Goal: Task Accomplishment & Management: Complete application form

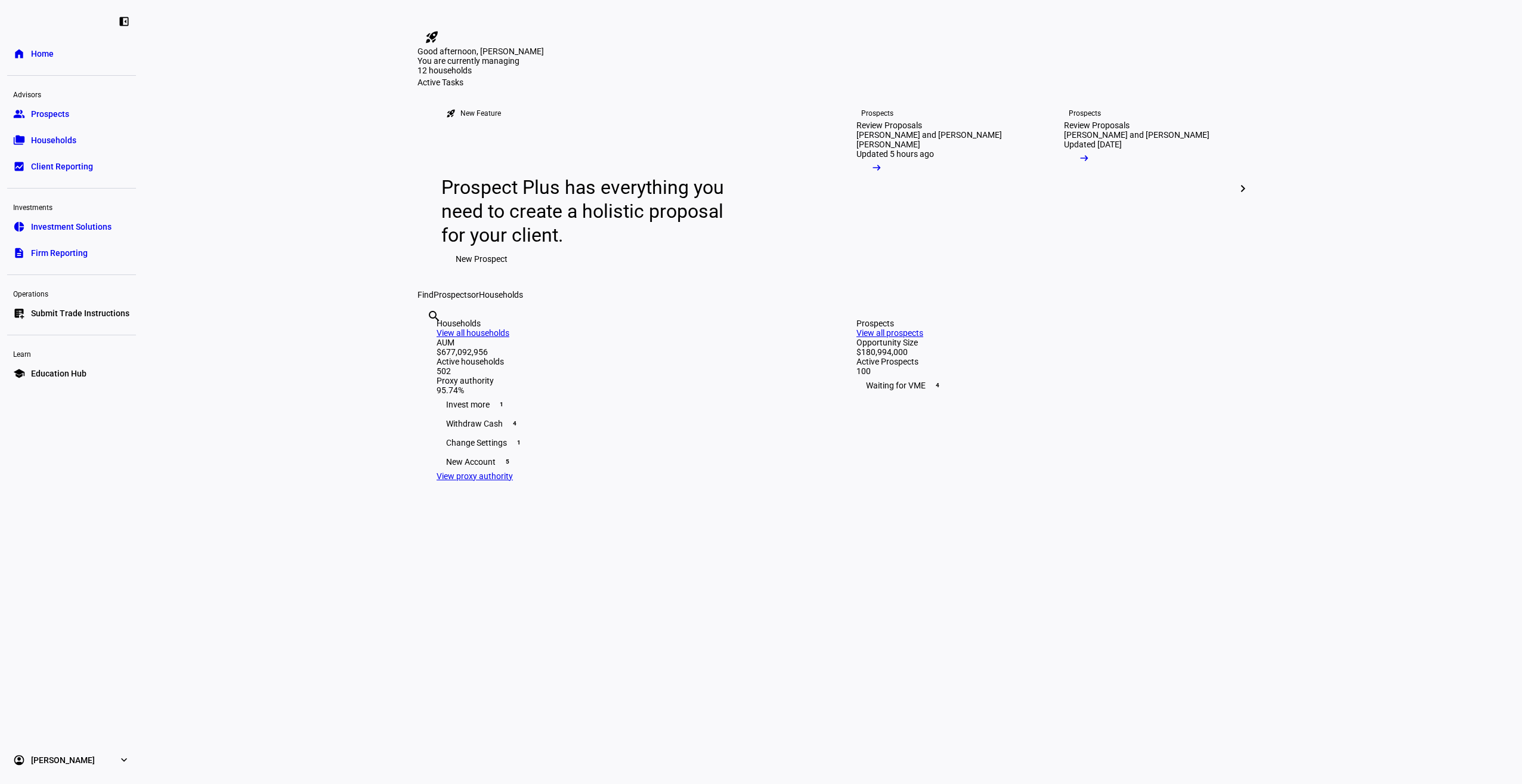
click at [55, 116] on span "Prospects" at bounding box center [50, 113] width 38 height 12
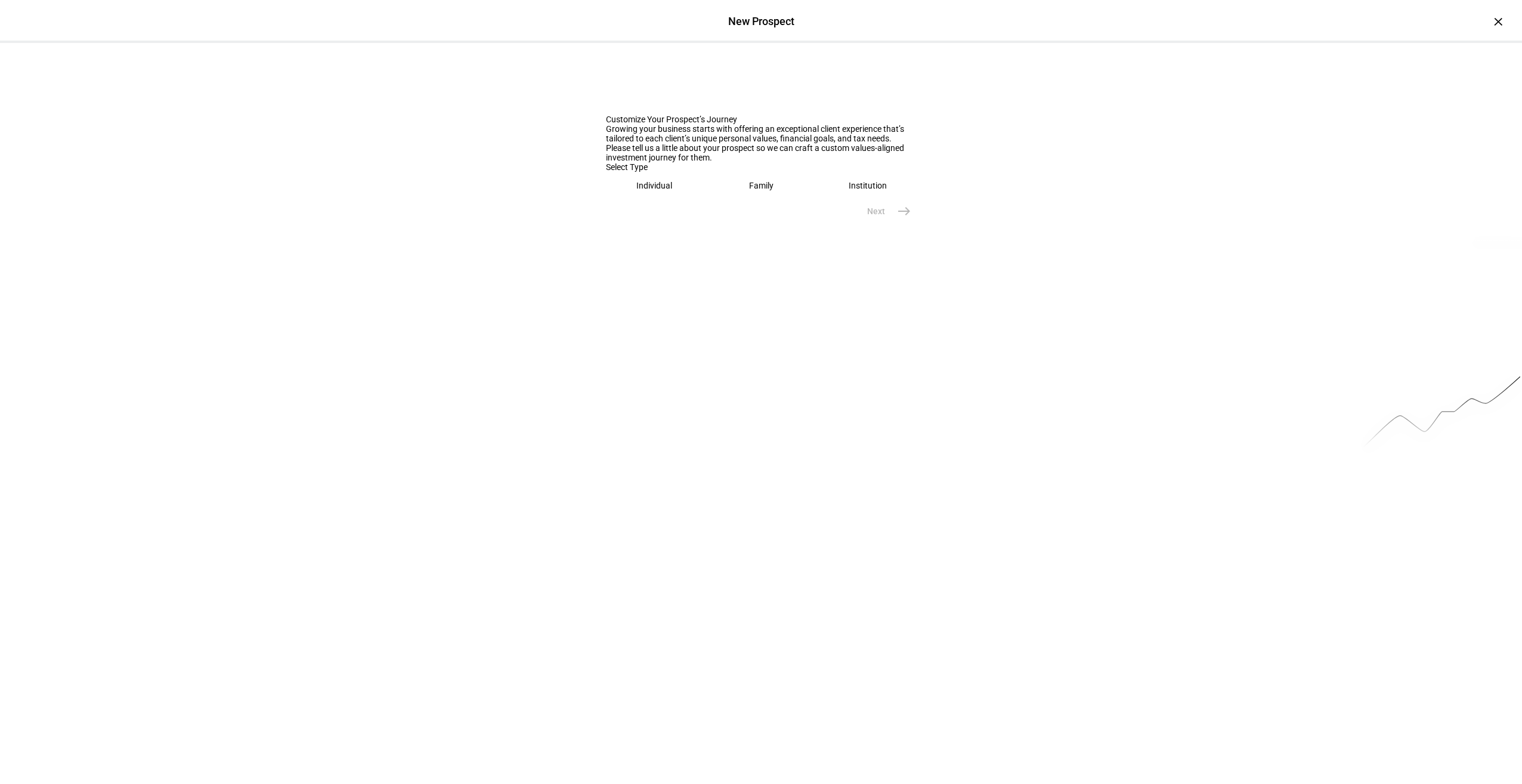
click at [738, 200] on eth-mega-radio-button "Family" at bounding box center [762, 186] width 98 height 28
click at [737, 228] on input "text" at bounding box center [761, 223] width 310 height 9
type input "[PERSON_NAME]"
click at [897, 282] on mat-icon "east" at bounding box center [905, 275] width 15 height 15
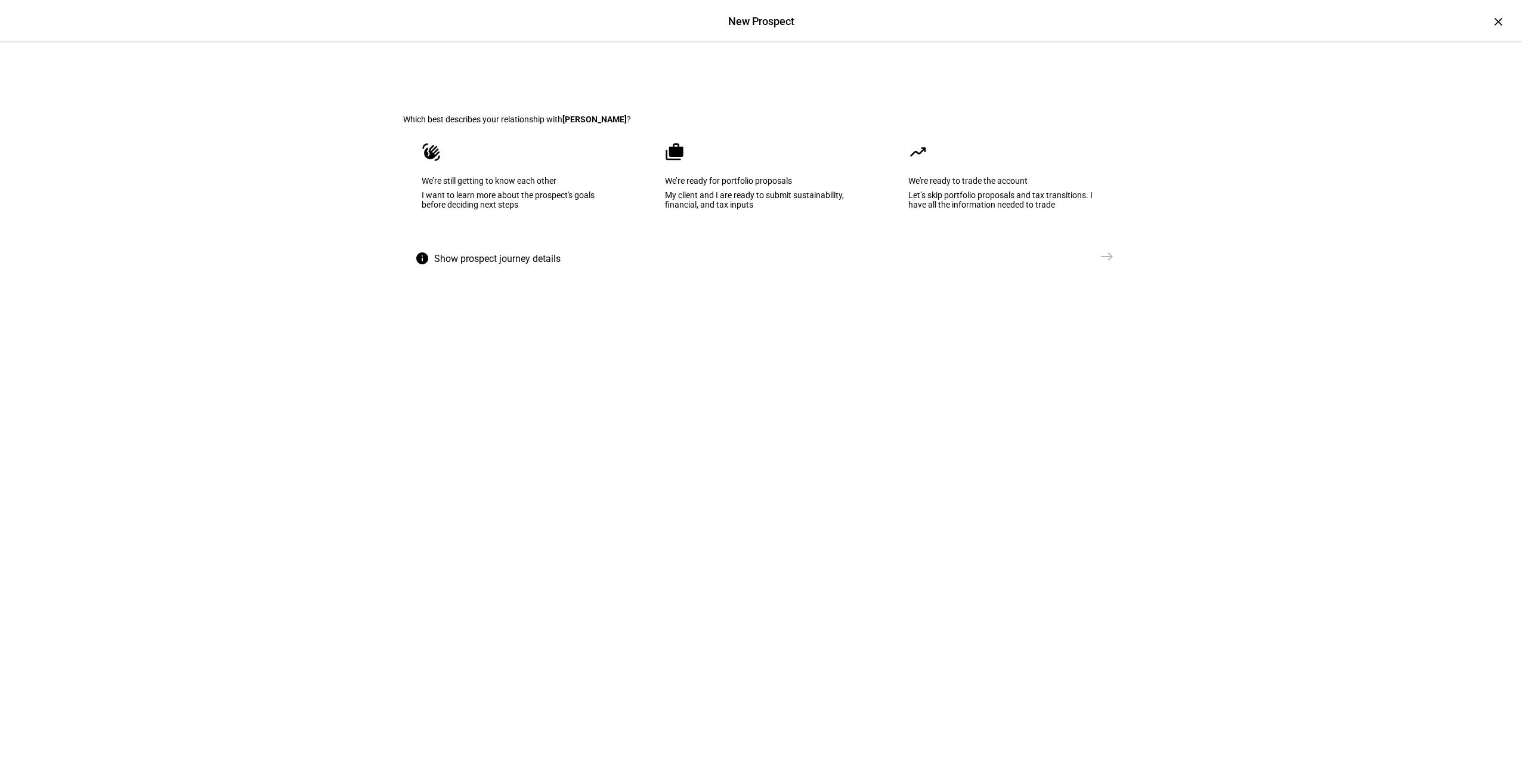
click at [764, 202] on eth-mega-radio-button "cases We’re ready for portfolio proposals My client and I are ready to submit s…" at bounding box center [761, 184] width 229 height 121
click at [1071, 309] on eth-select-journey-branch "Which best describes your relationship with [PERSON_NAME] ? waving_hand We’re s…" at bounding box center [760, 176] width 754 height 266
click at [1082, 262] on span "Create Prospect Profile" at bounding box center [1043, 256] width 88 height 12
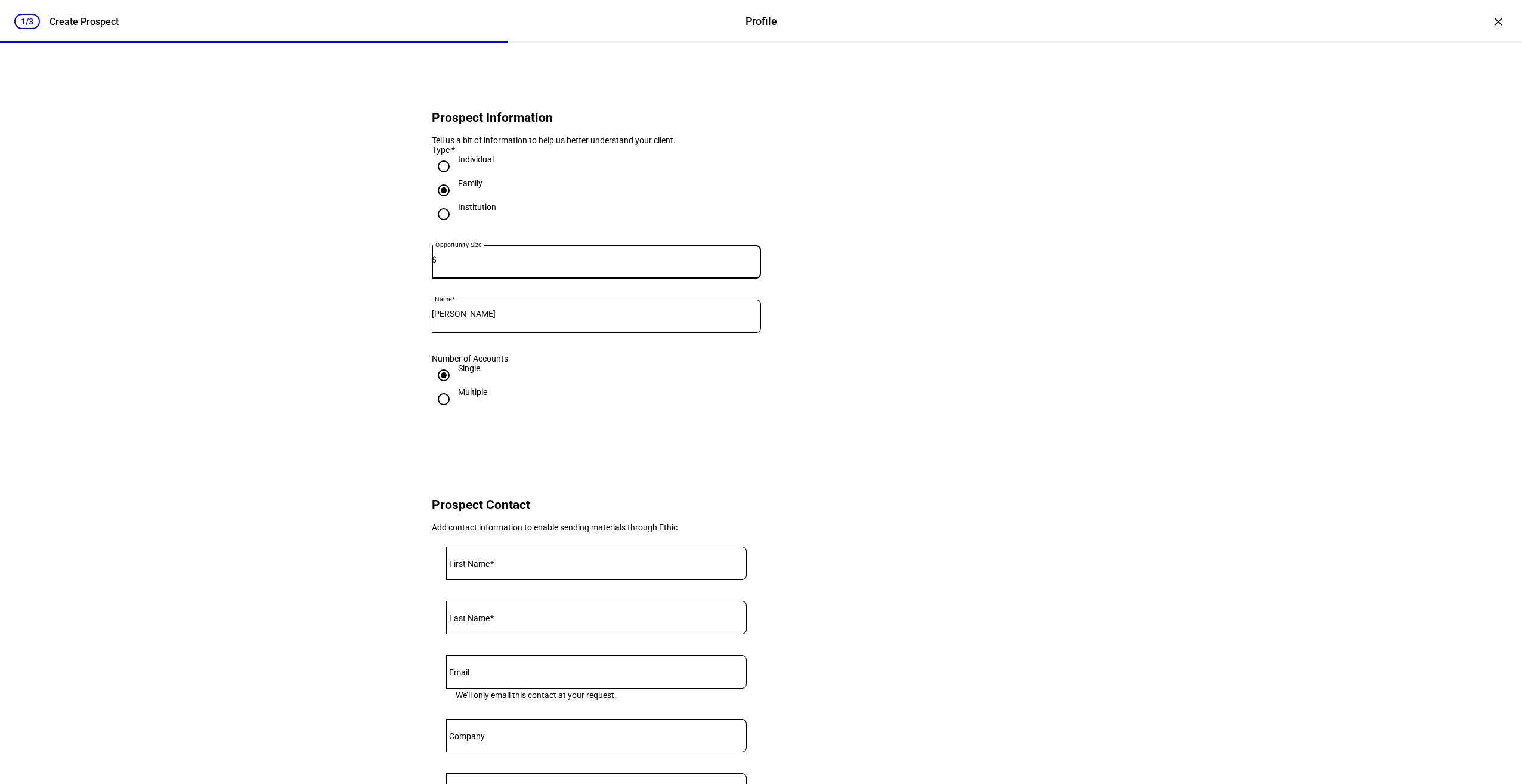
click at [498, 264] on input at bounding box center [598, 259] width 325 height 9
click at [492, 279] on div at bounding box center [598, 261] width 325 height 33
type input "1,300,000"
click at [1118, 305] on div "Prospect Information Tell us a bit of information to help us better understand …" at bounding box center [760, 505] width 754 height 925
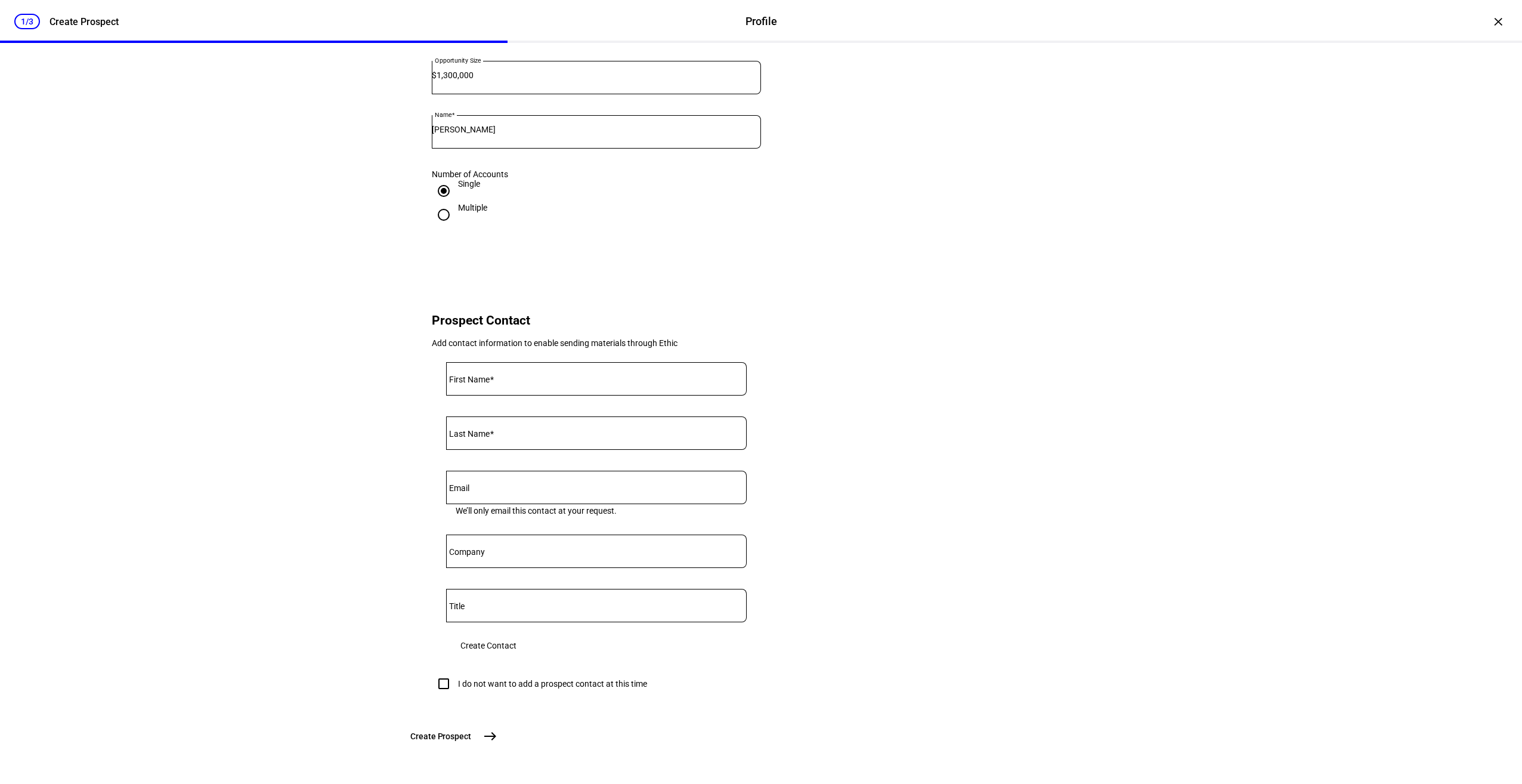
scroll to position [274, 0]
click at [466, 672] on div "I do not want to add a prospect contact at this time" at bounding box center [539, 684] width 215 height 24
click at [490, 679] on div "I do not want to add a prospect contact at this time" at bounding box center [552, 684] width 189 height 9
click at [455, 672] on input "I do not want to add a prospect contact at this time" at bounding box center [444, 684] width 24 height 24
checkbox input "true"
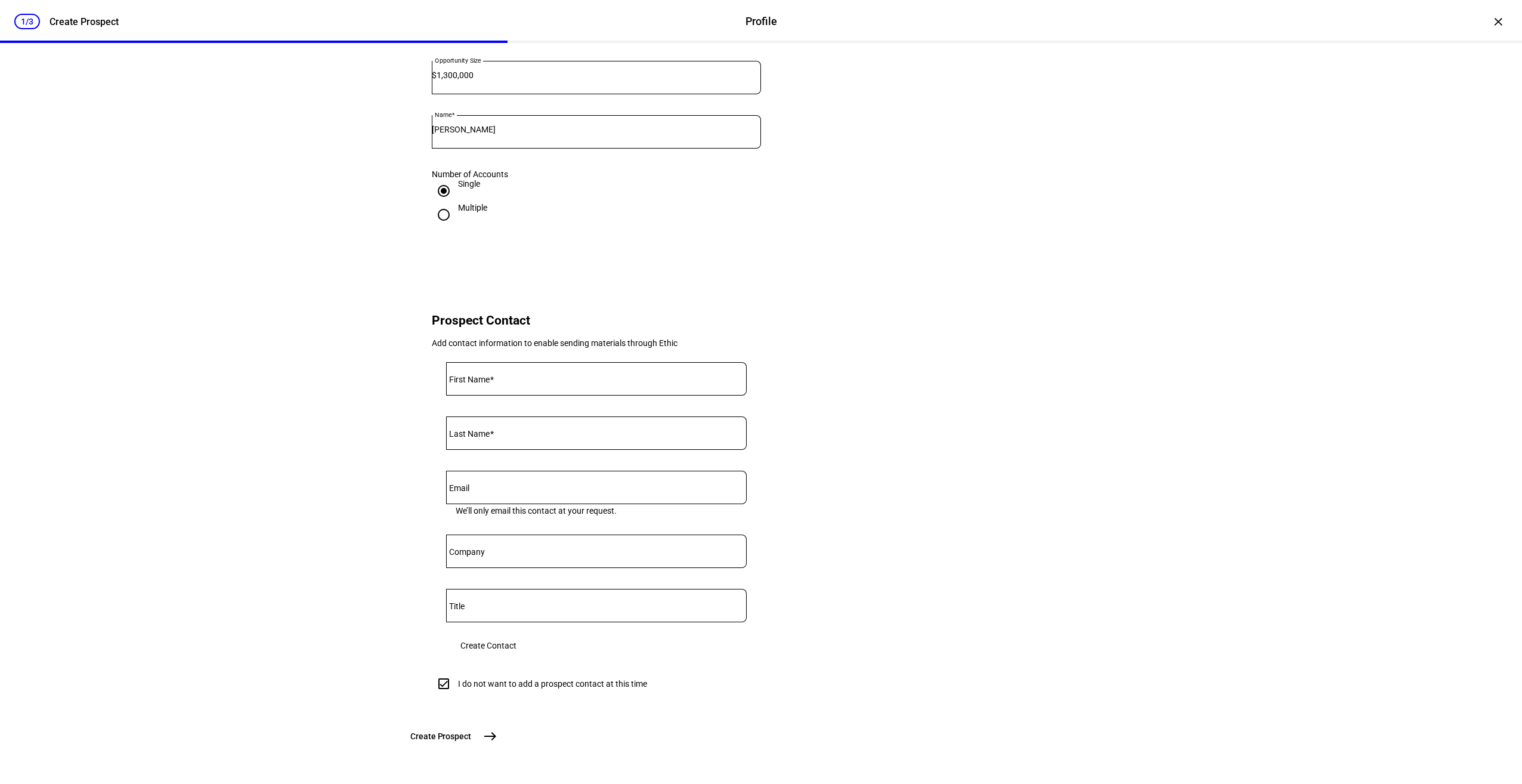
scroll to position [265, 0]
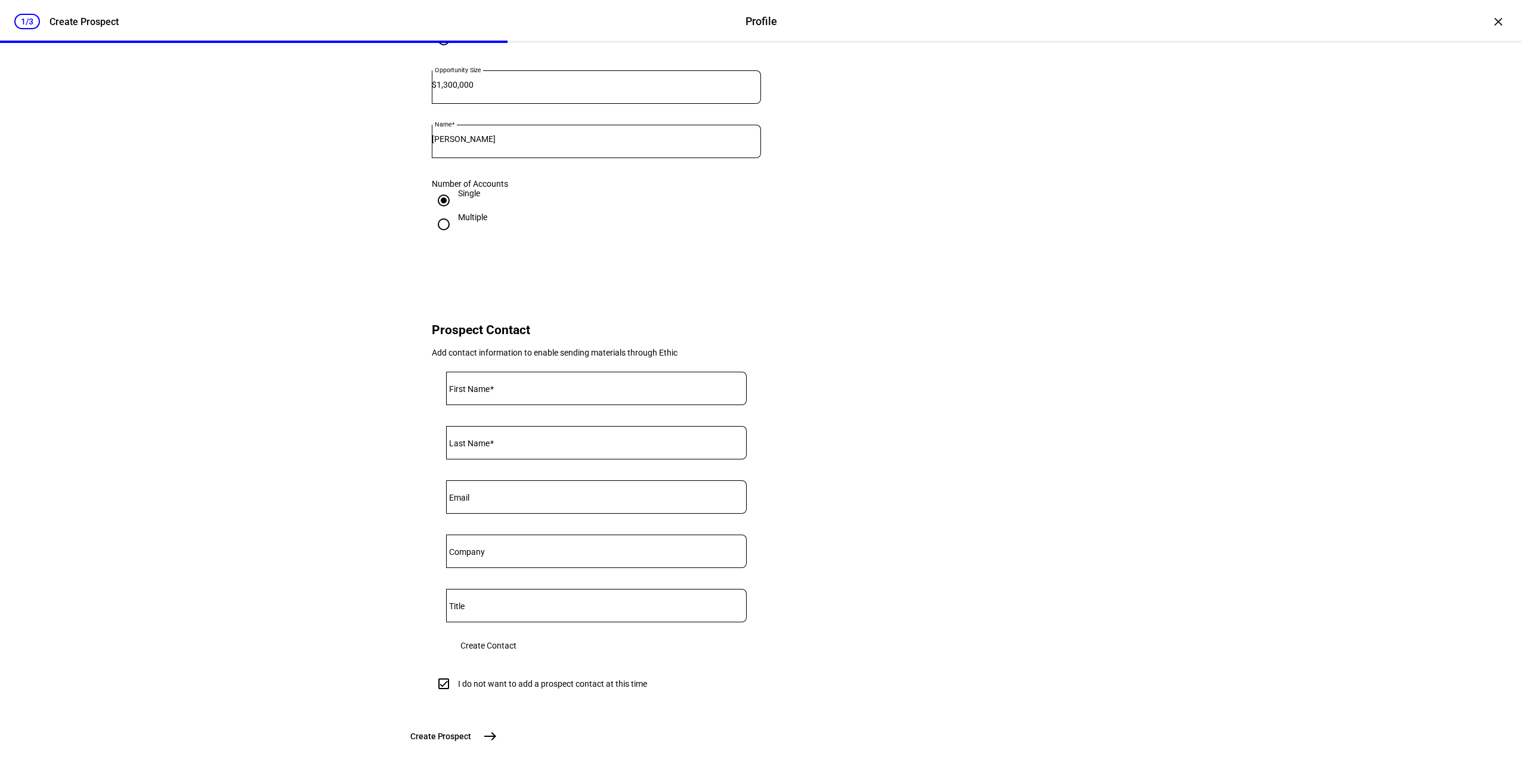
click at [498, 734] on mat-icon "east" at bounding box center [490, 736] width 15 height 15
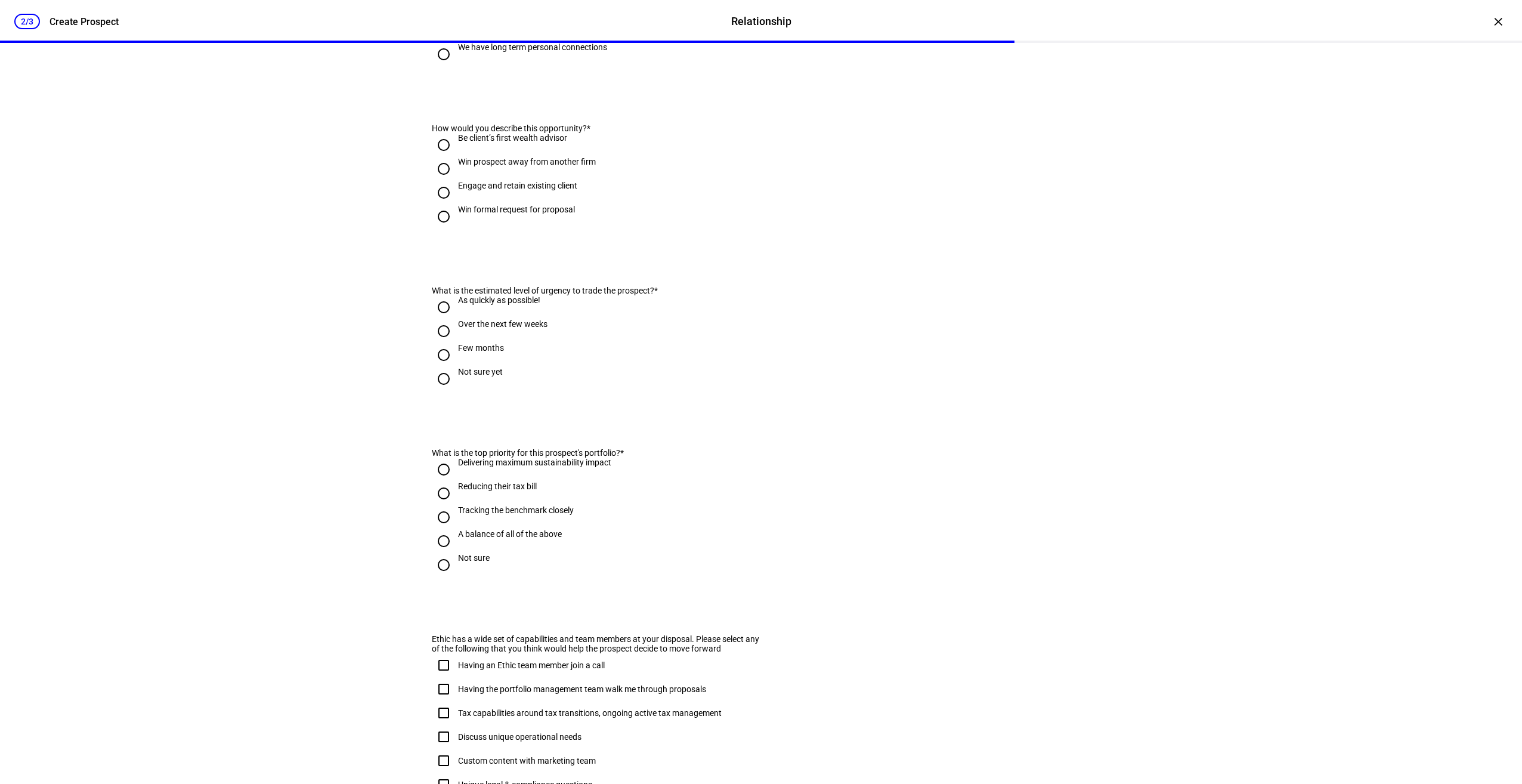
scroll to position [0, 0]
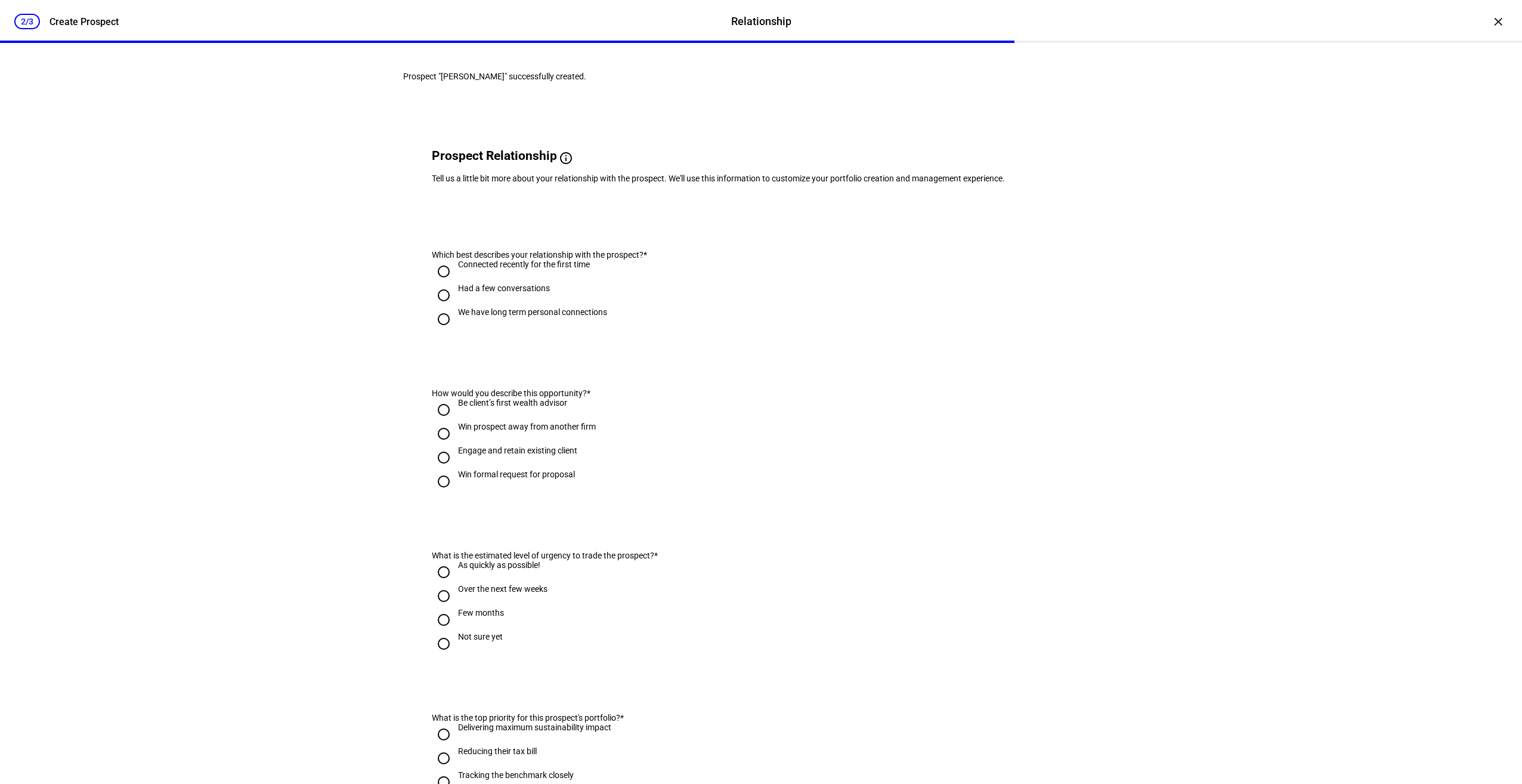
click at [522, 317] on div "We have long term personal connections" at bounding box center [533, 312] width 149 height 9
click at [455, 331] on input "We have long term personal connections" at bounding box center [444, 319] width 24 height 24
radio input "true"
click at [523, 455] on div "Engage and retain existing client" at bounding box center [518, 450] width 120 height 9
click at [455, 469] on input "Engage and retain existing client" at bounding box center [444, 457] width 24 height 24
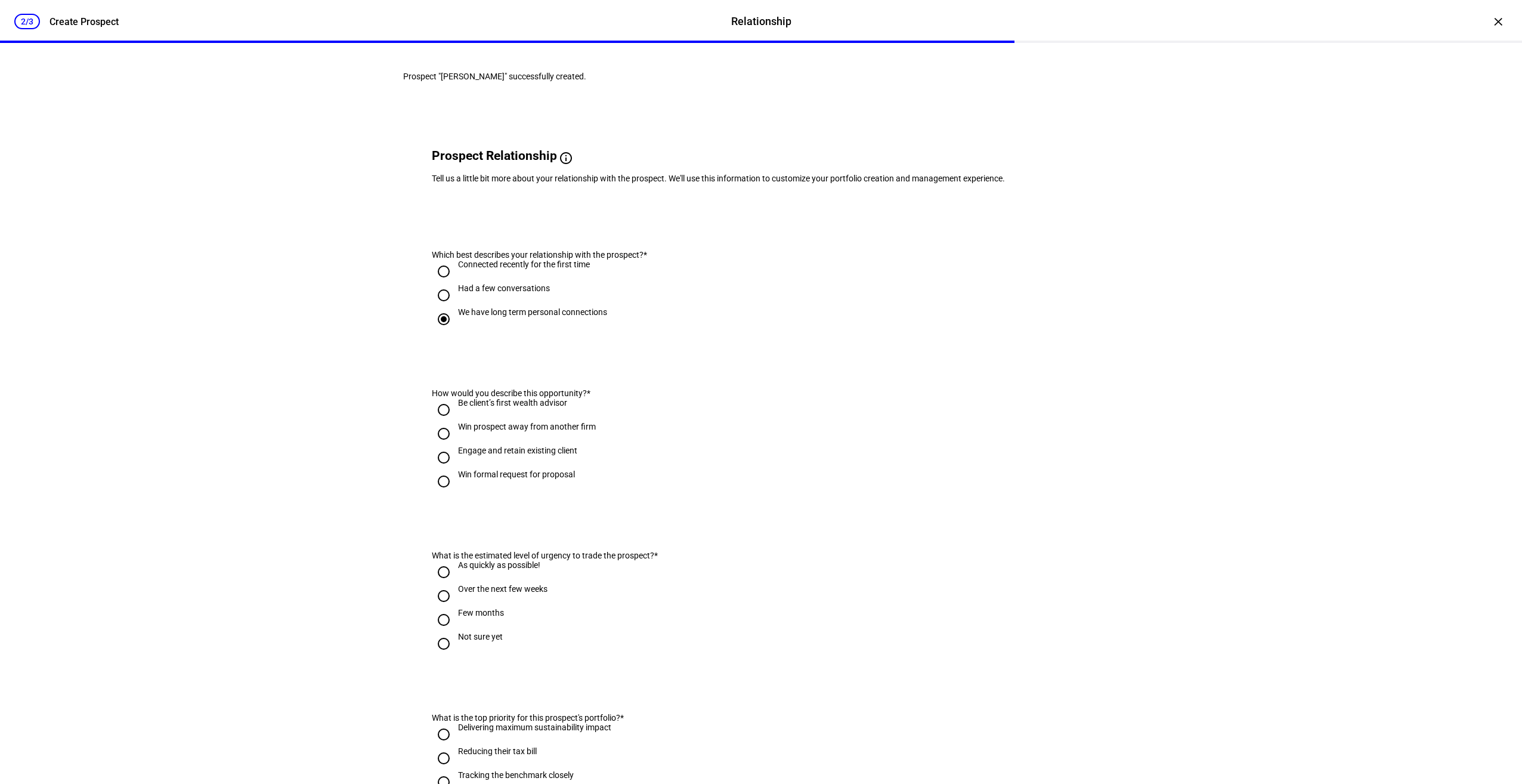
radio input "true"
click at [494, 570] on div "As quickly as possible!" at bounding box center [499, 565] width 82 height 9
click at [455, 584] on input "As quickly as possible!" at bounding box center [444, 572] width 24 height 24
radio input "true"
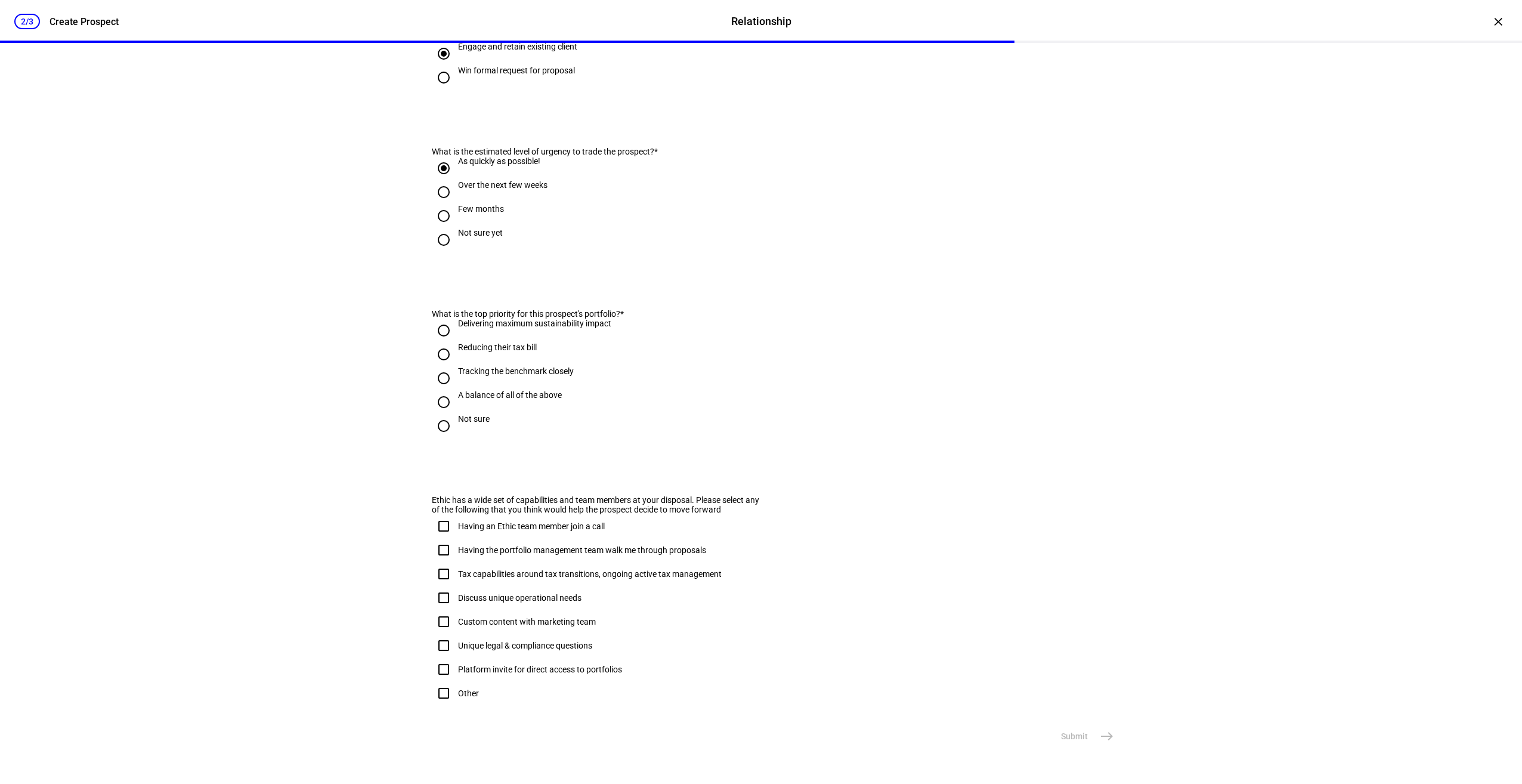
scroll to position [425, 0]
click at [483, 399] on div "A balance of all of the above" at bounding box center [510, 395] width 104 height 9
click at [455, 413] on input "A balance of all of the above" at bounding box center [444, 402] width 24 height 24
radio input "true"
click at [1110, 744] on mat-icon "east" at bounding box center [1107, 736] width 15 height 15
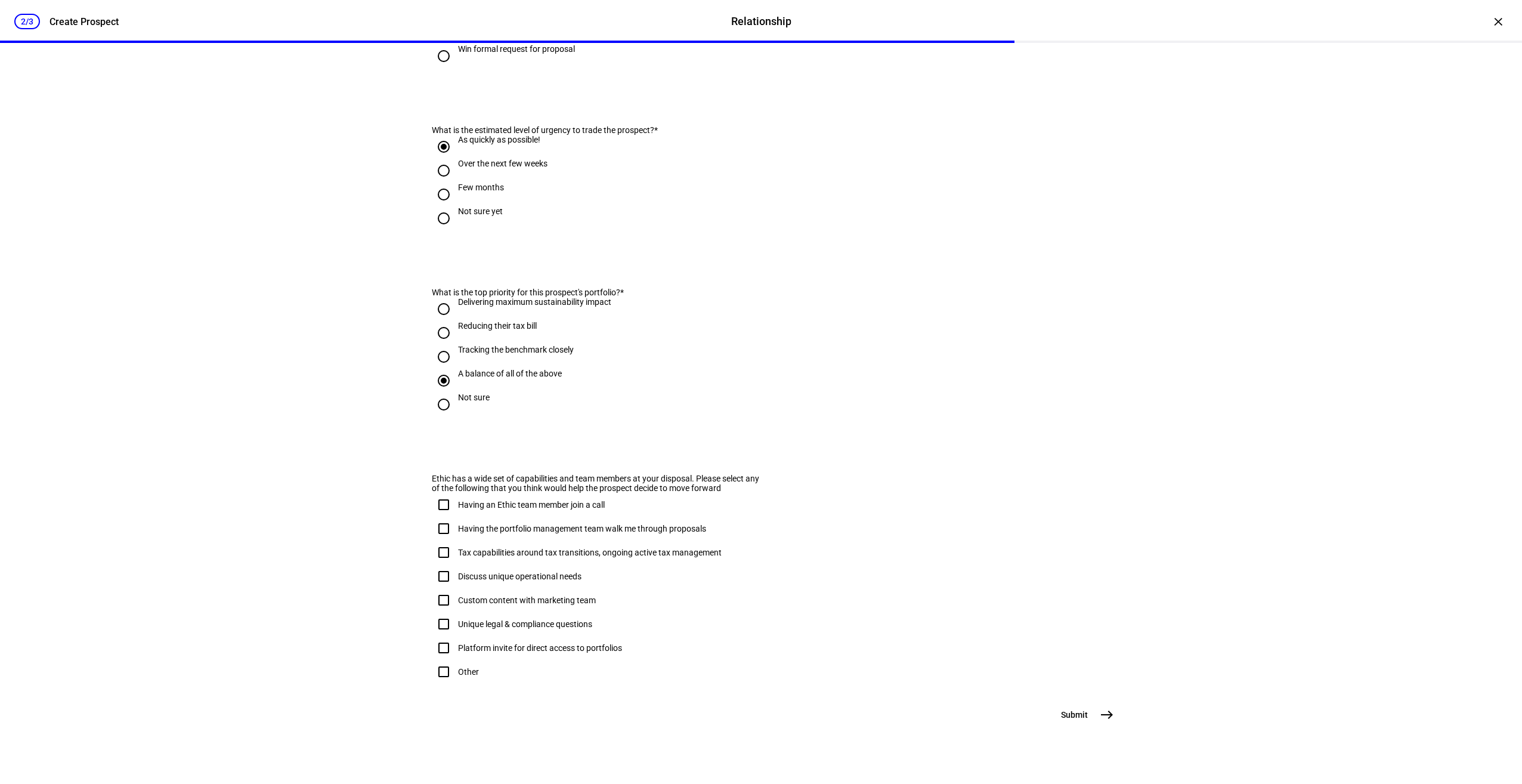
scroll to position [0, 0]
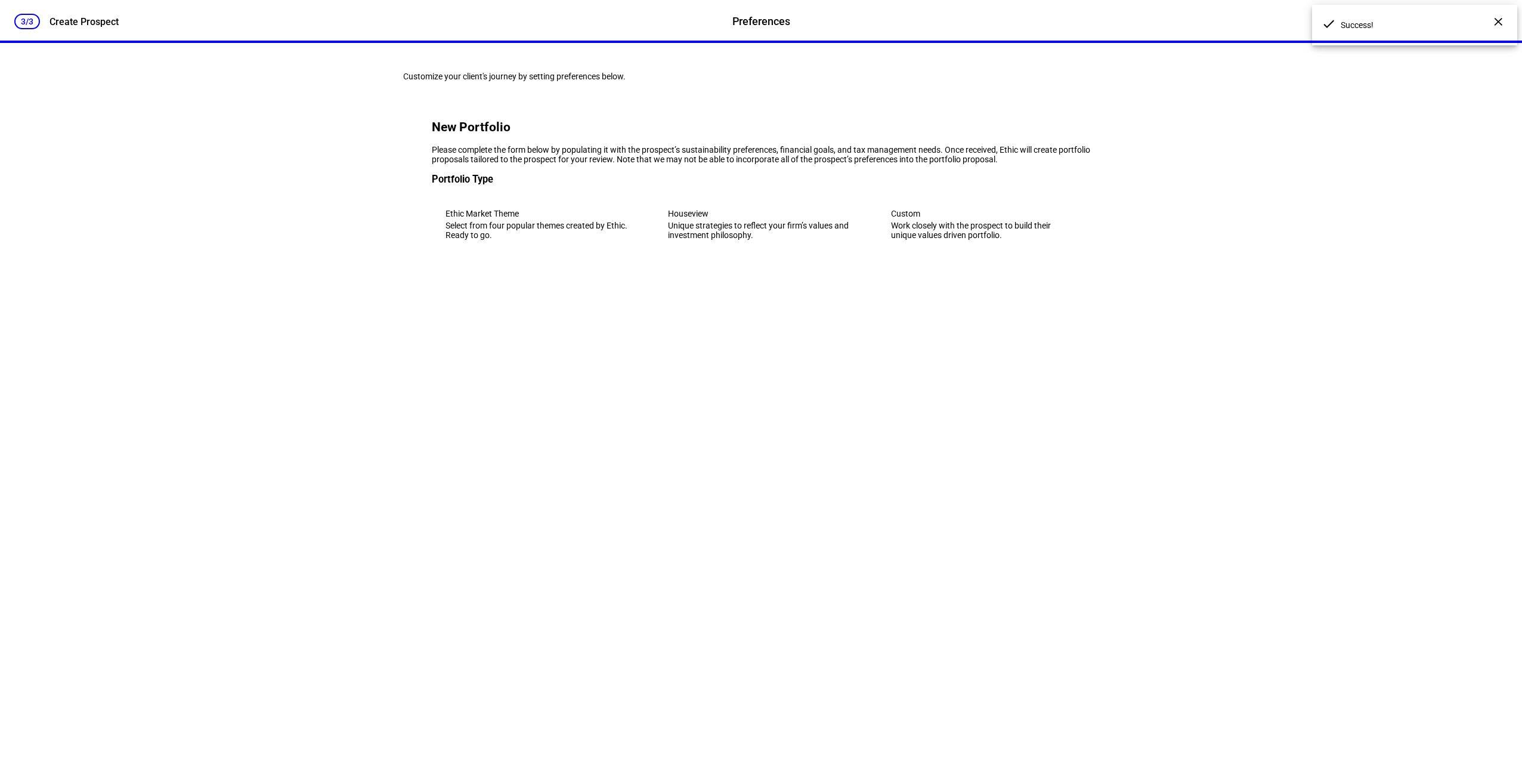
click at [558, 240] on div "Select from four popular themes created by Ethic. Ready to go." at bounding box center [538, 230] width 186 height 19
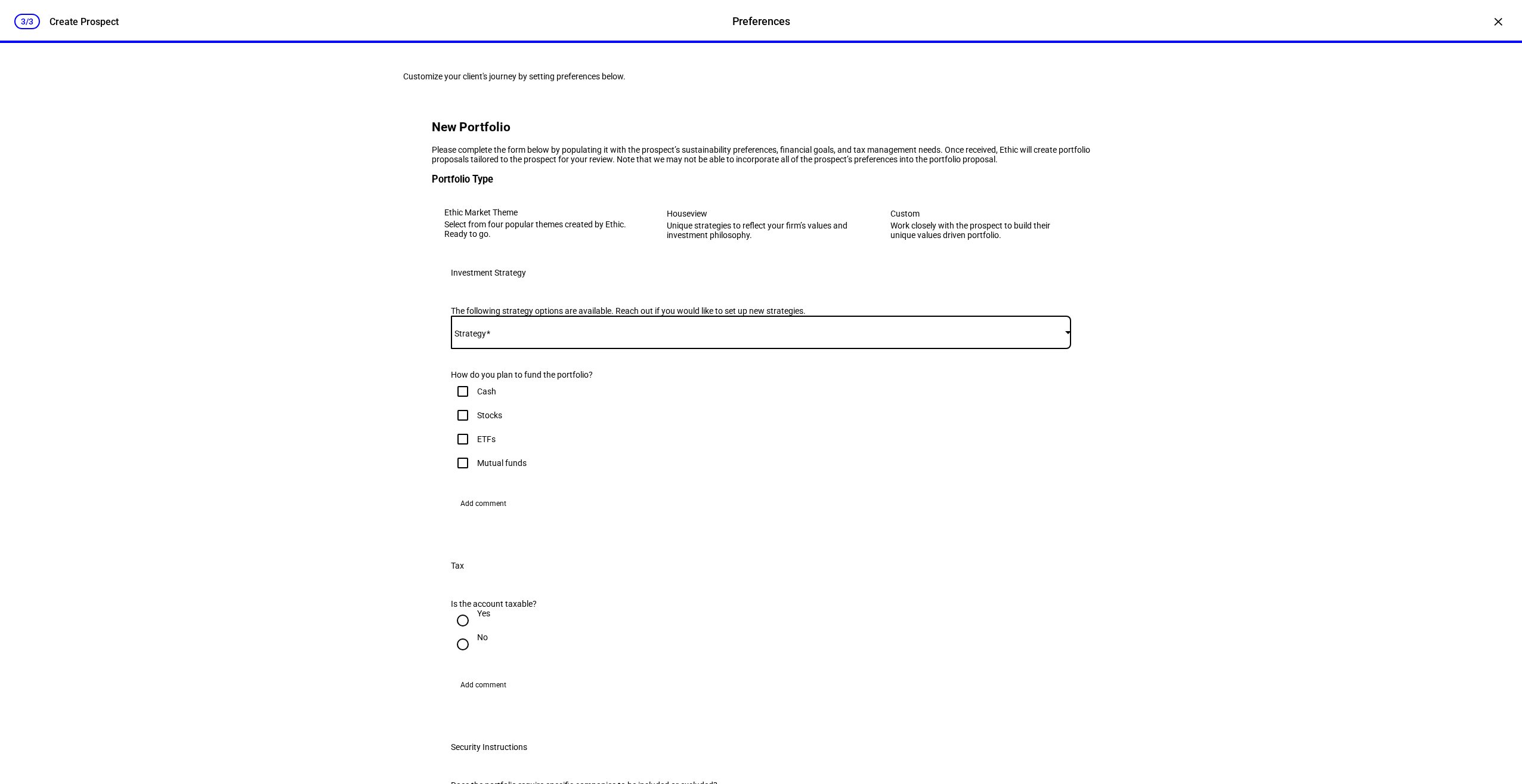
click at [552, 337] on span at bounding box center [758, 332] width 615 height 9
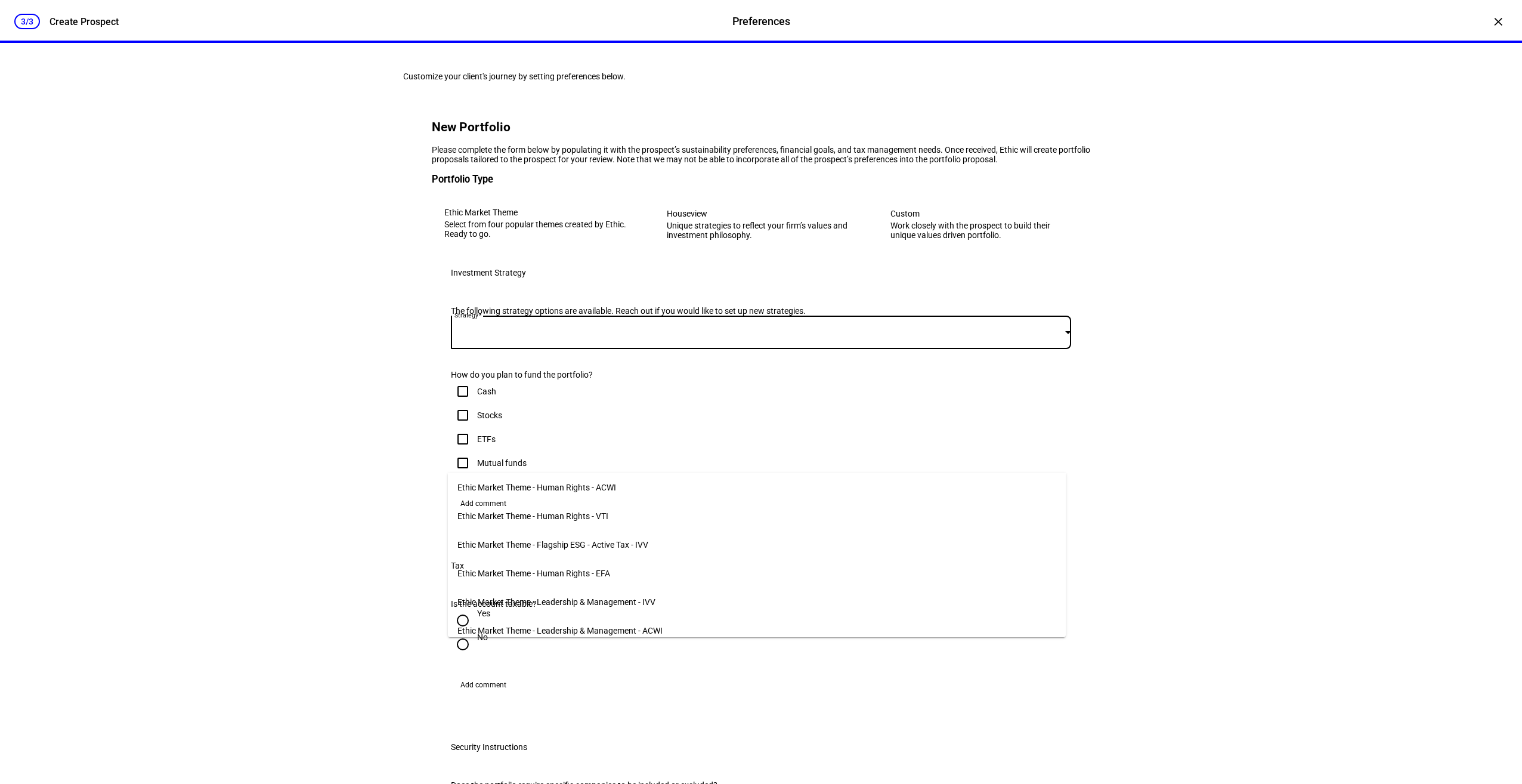
scroll to position [438, 0]
click at [582, 539] on span "Ethic Market Theme - Flagship ESG - Active Tax - IVV" at bounding box center [552, 540] width 190 height 9
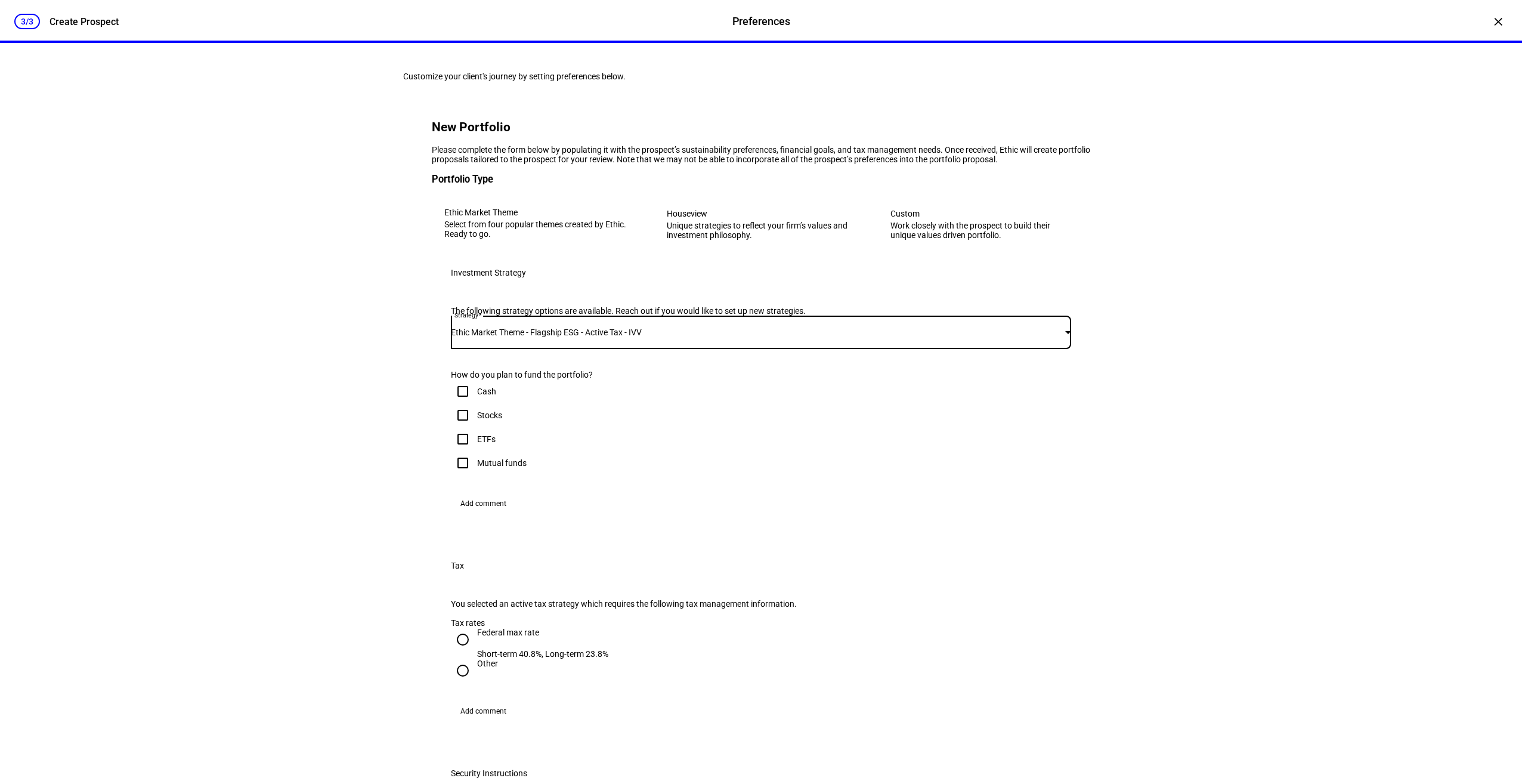
click at [492, 420] on div "Stocks" at bounding box center [490, 415] width 25 height 9
click at [475, 427] on input "Stocks" at bounding box center [463, 415] width 24 height 24
checkbox input "true"
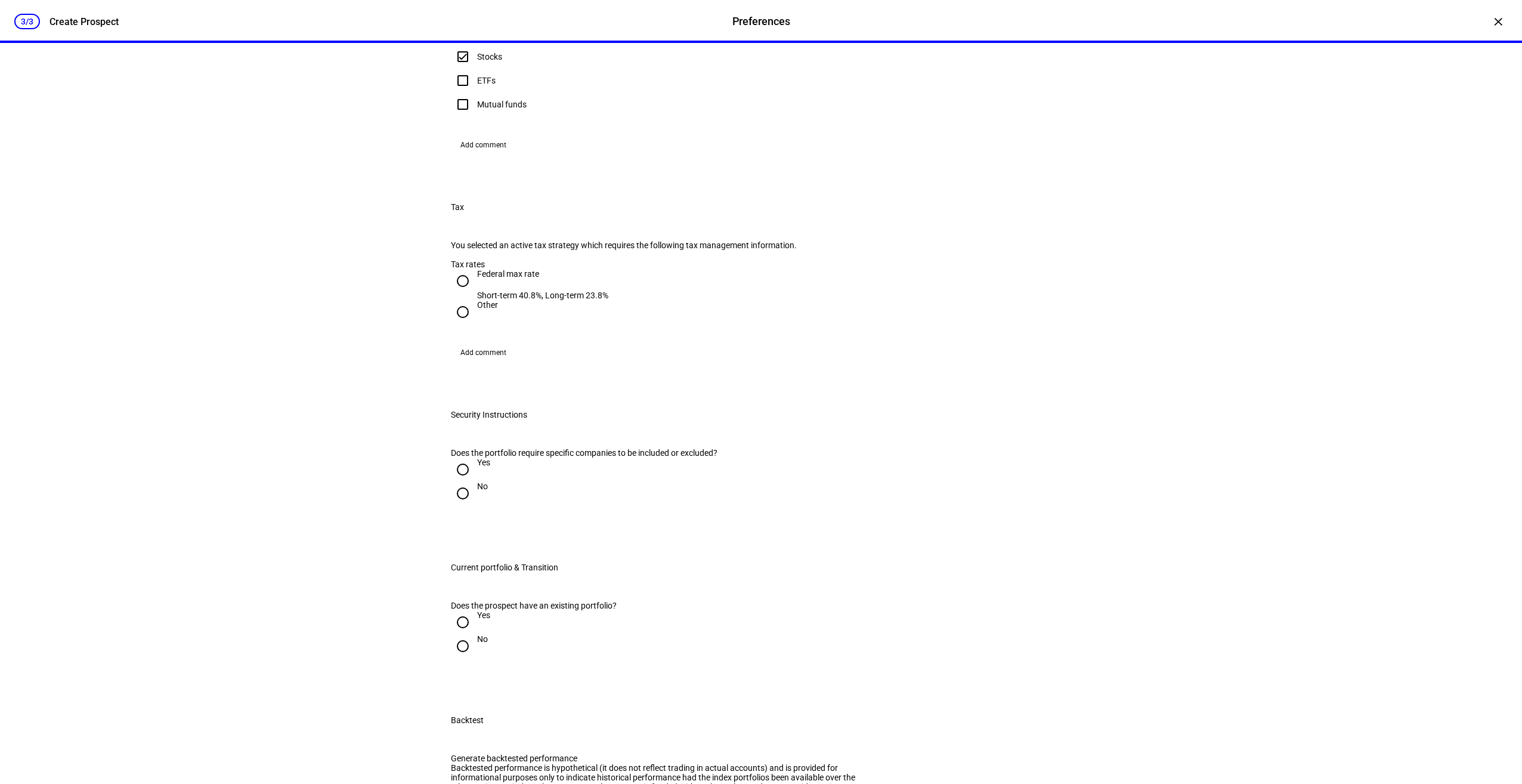
scroll to position [535, 0]
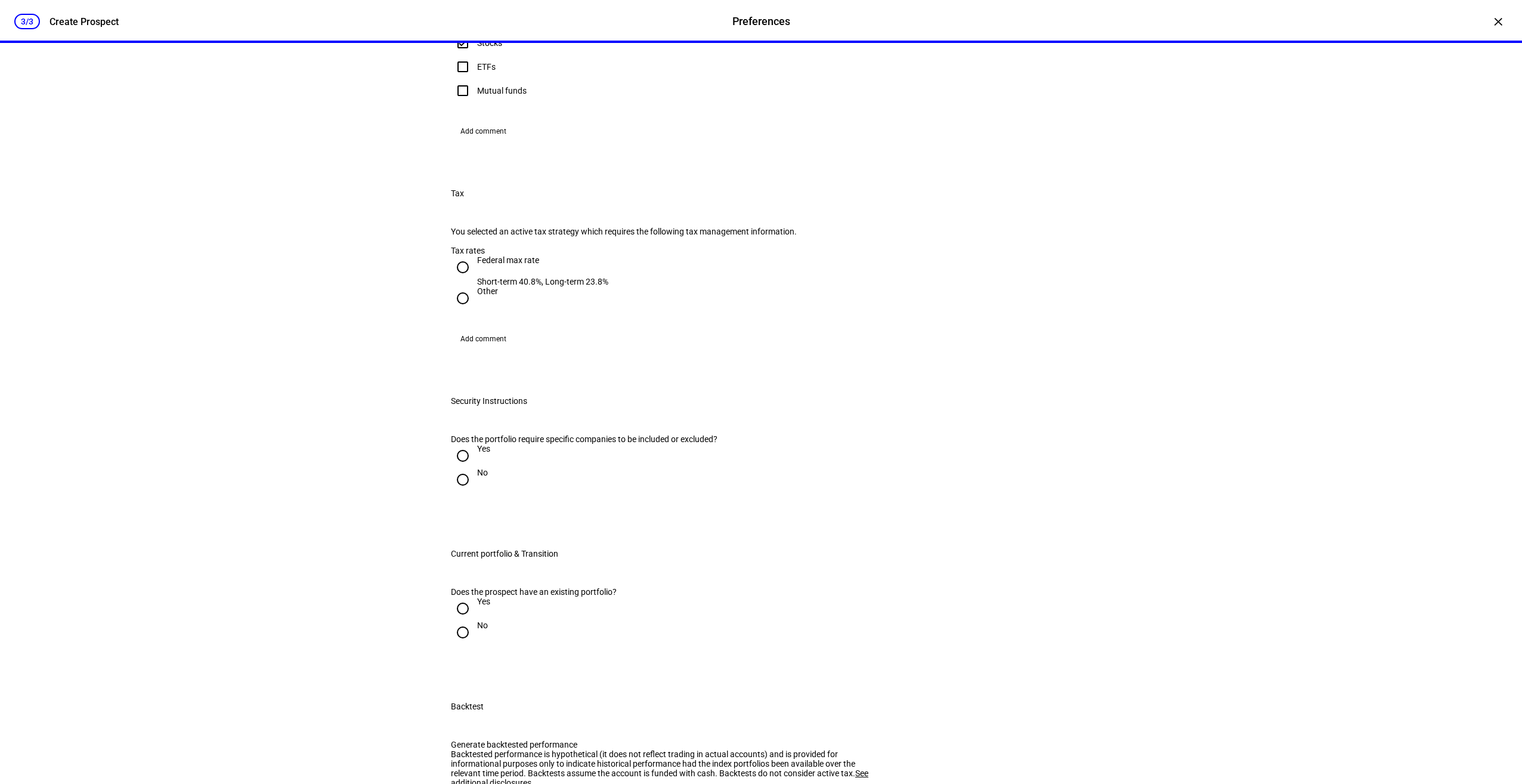
click at [514, 265] on div "Federal max rate" at bounding box center [543, 259] width 132 height 9
click at [475, 279] on input "Federal max rate Short-term 40.8%, Long-term 23.8%" at bounding box center [463, 267] width 24 height 24
radio input "true"
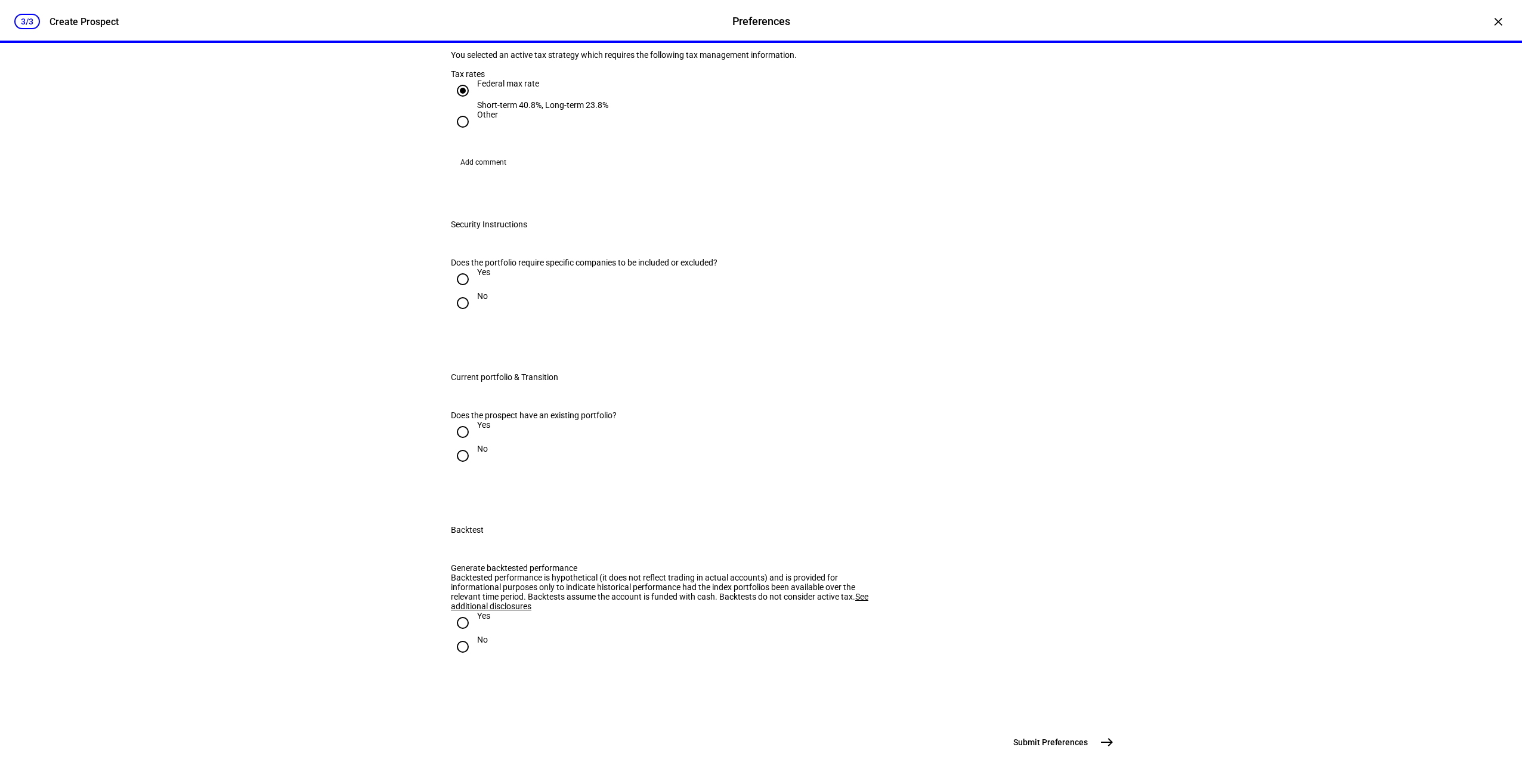
scroll to position [770, 0]
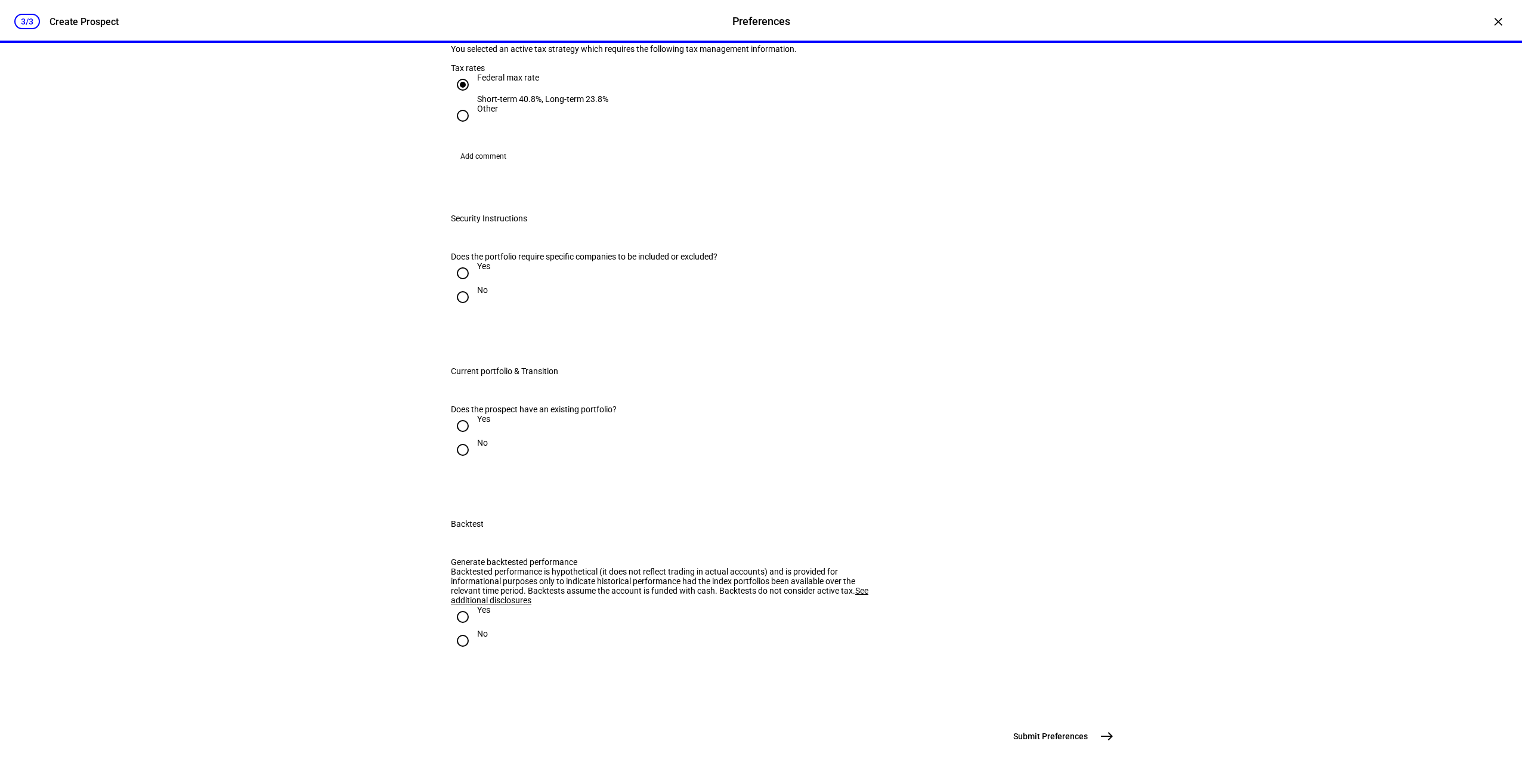
click at [467, 309] on input "No" at bounding box center [463, 297] width 24 height 24
radio input "true"
click at [490, 438] on div "Yes" at bounding box center [761, 426] width 620 height 24
click at [482, 423] on div "Yes" at bounding box center [484, 419] width 13 height 9
click at [475, 438] on input "Yes" at bounding box center [463, 426] width 24 height 24
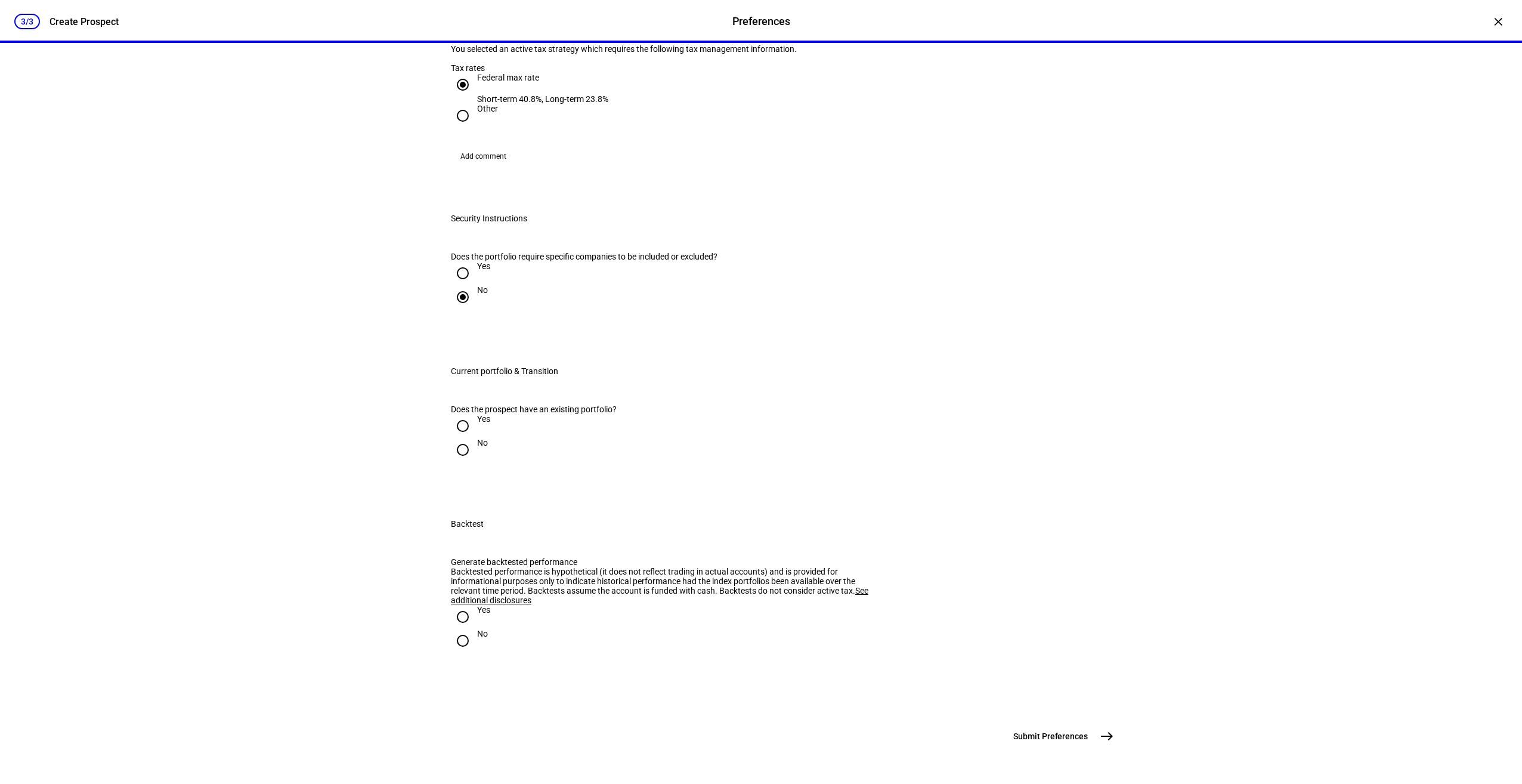
radio input "true"
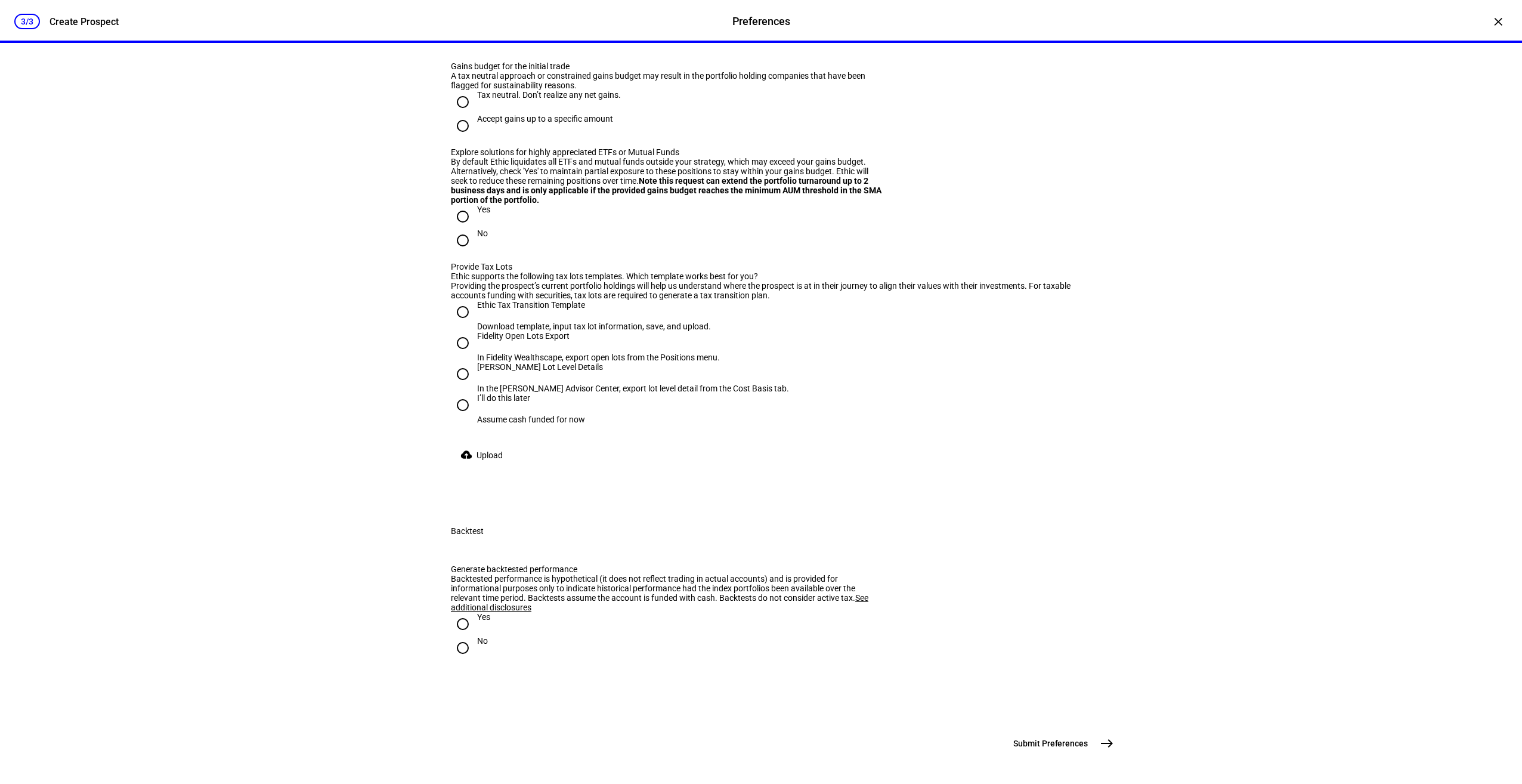
scroll to position [1215, 0]
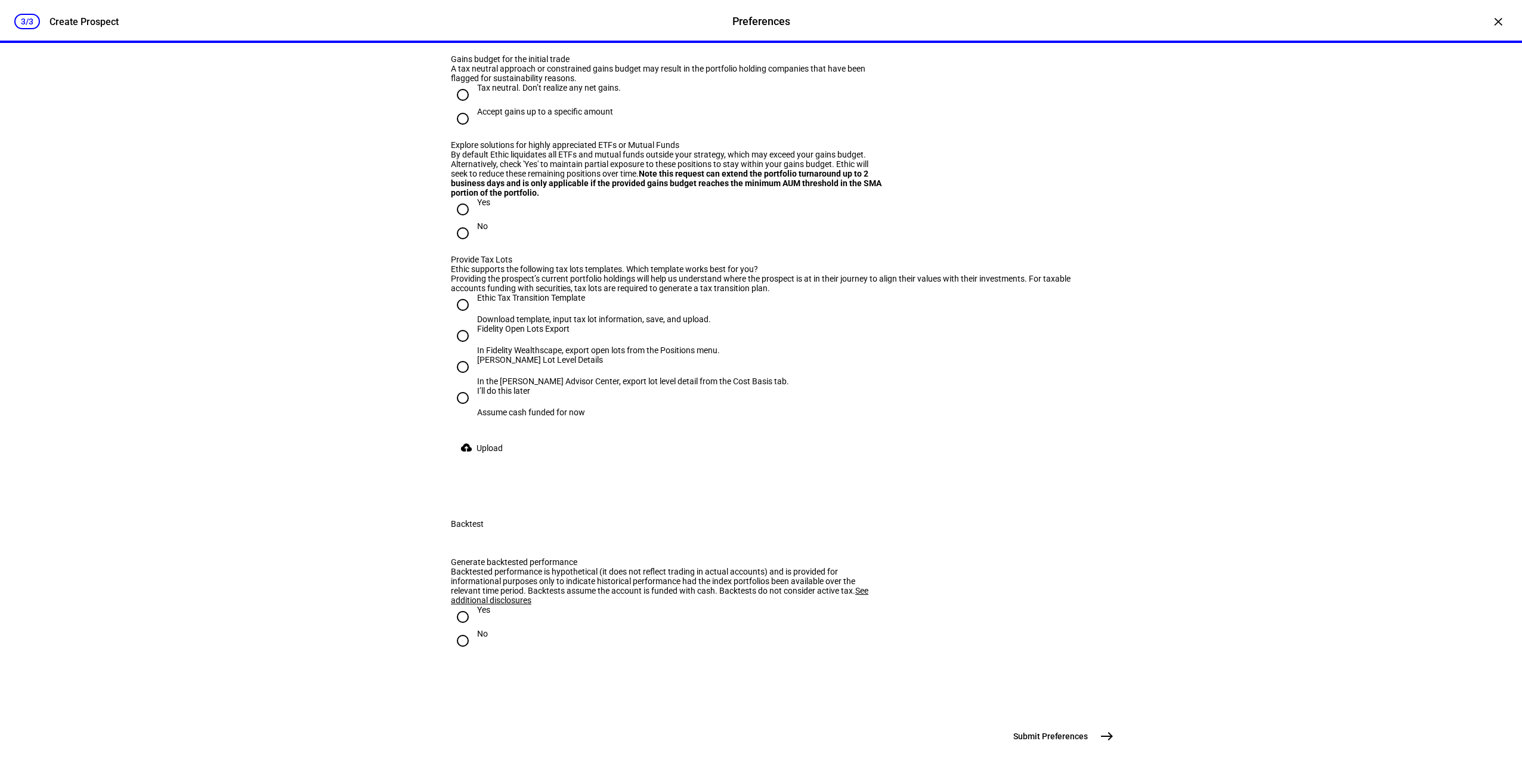
click at [459, 35] on input "No" at bounding box center [463, 23] width 24 height 24
radio input "true"
click at [506, 92] on div "Tax neutral. Don’t realize any net gains." at bounding box center [549, 87] width 144 height 9
click at [475, 107] on input "Tax neutral. Don’t realize any net gains." at bounding box center [463, 95] width 24 height 24
radio input "true"
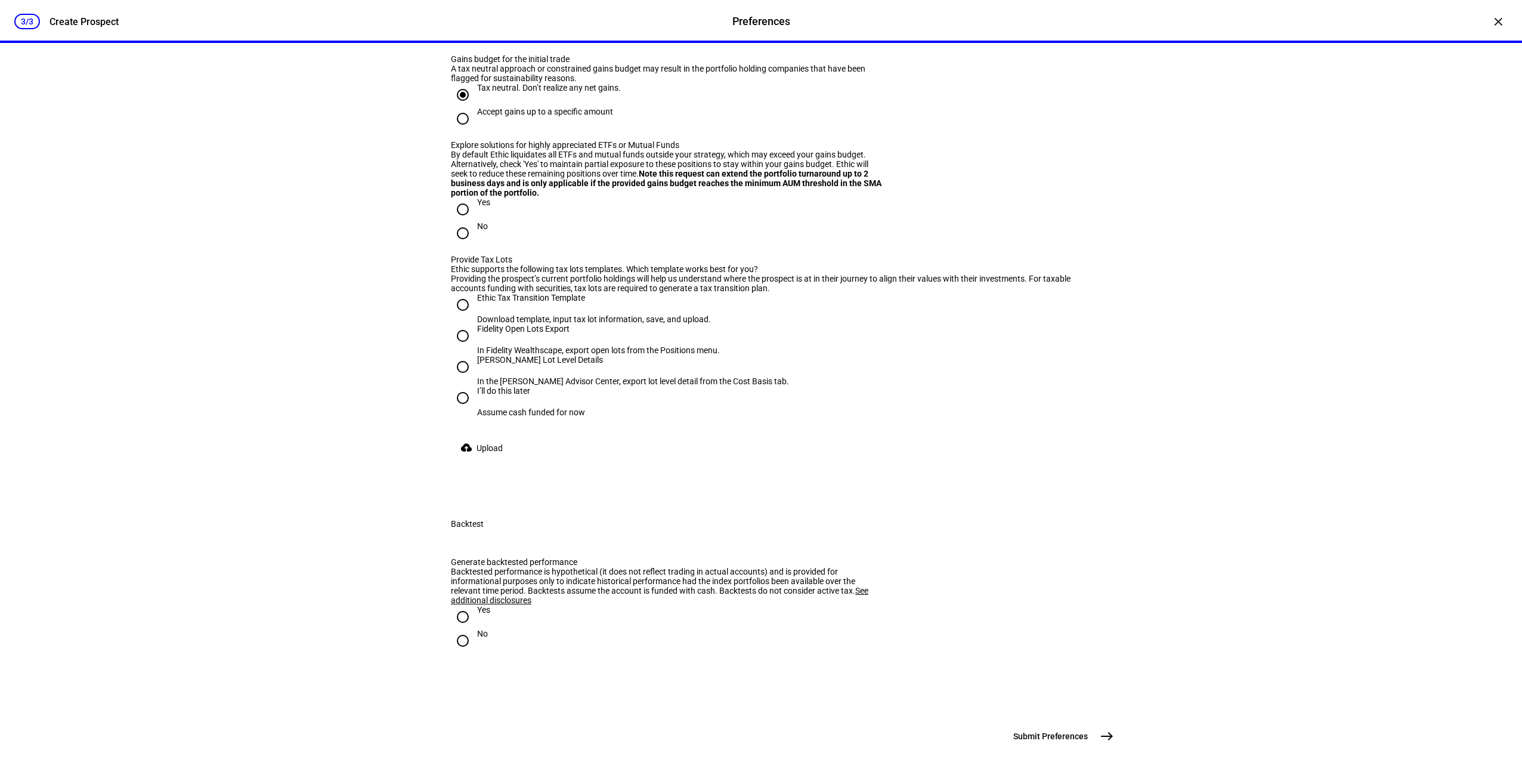
click at [478, 243] on div "No" at bounding box center [483, 231] width 11 height 21
click at [475, 245] on input "No" at bounding box center [463, 233] width 24 height 24
radio input "true"
click at [479, 333] on div "Fidelity Open Lots Export" at bounding box center [599, 329] width 243 height 9
click at [475, 348] on input "Fidelity Open Lots Export In Fidelity Wealthscape, export open lots from the Po…" at bounding box center [463, 336] width 24 height 24
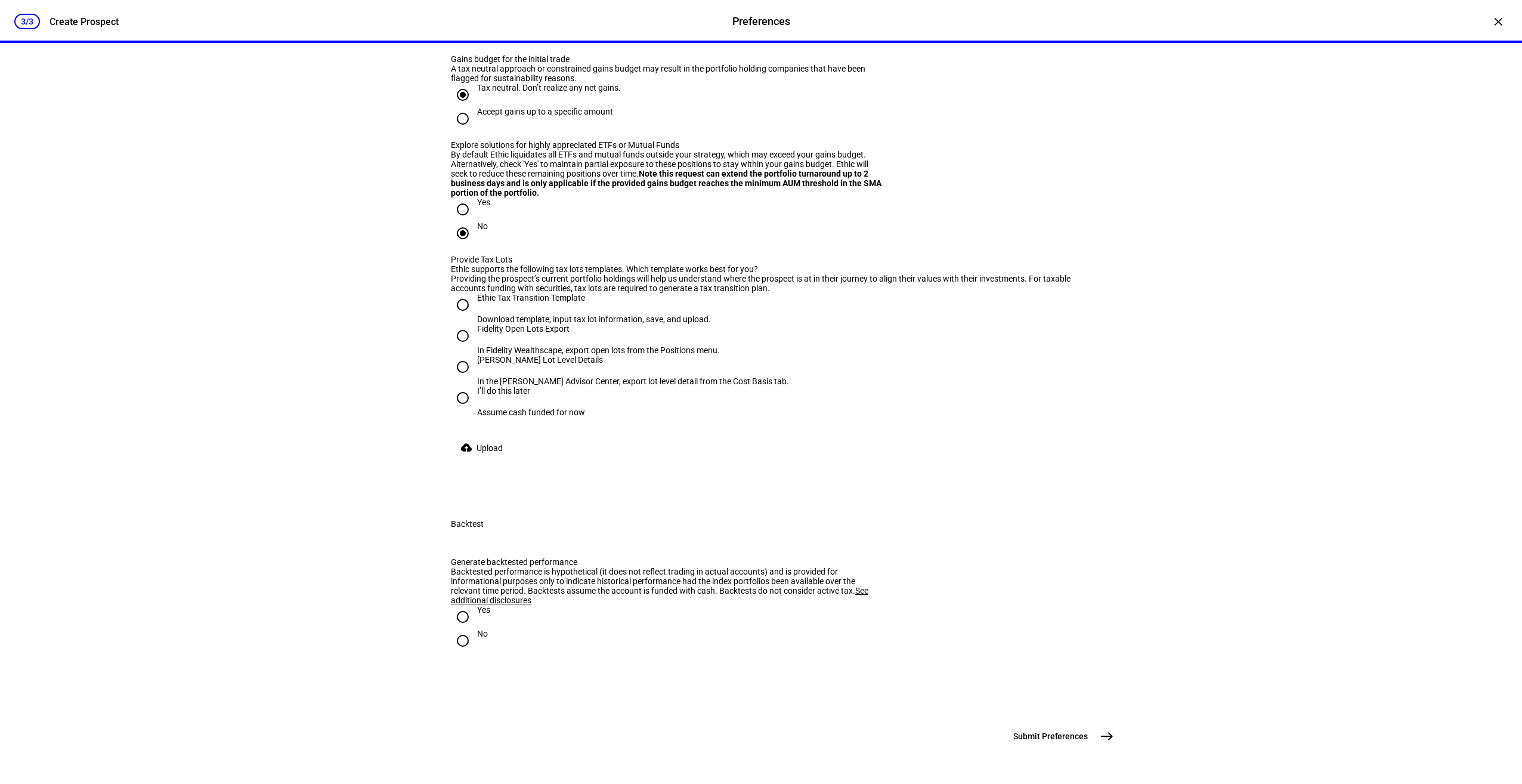
radio input "true"
click at [479, 460] on span "Upload" at bounding box center [490, 448] width 27 height 24
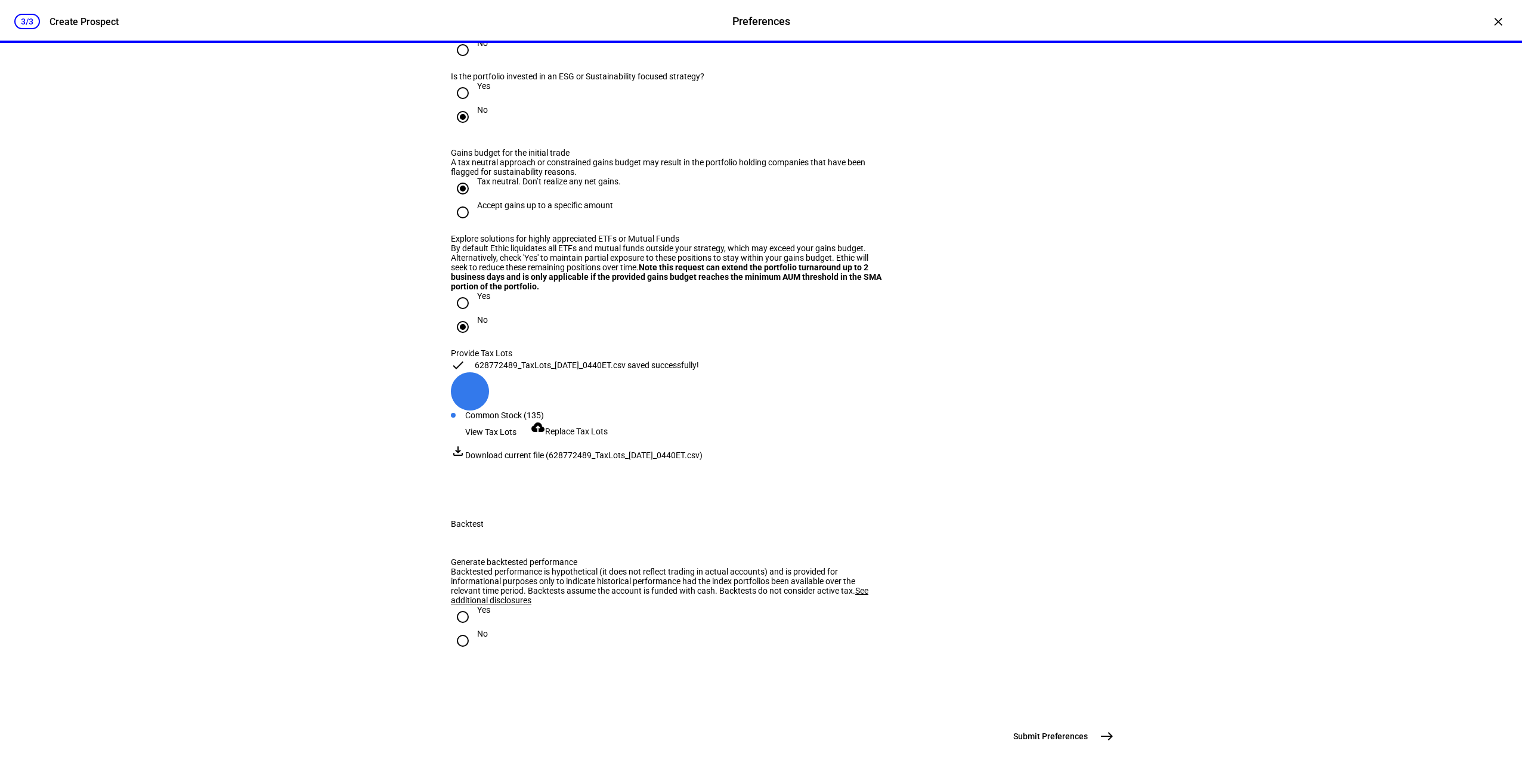
scroll to position [1495, 0]
click at [467, 628] on input "No" at bounding box center [463, 640] width 24 height 24
radio input "true"
click at [1100, 733] on mat-icon "east" at bounding box center [1107, 736] width 15 height 15
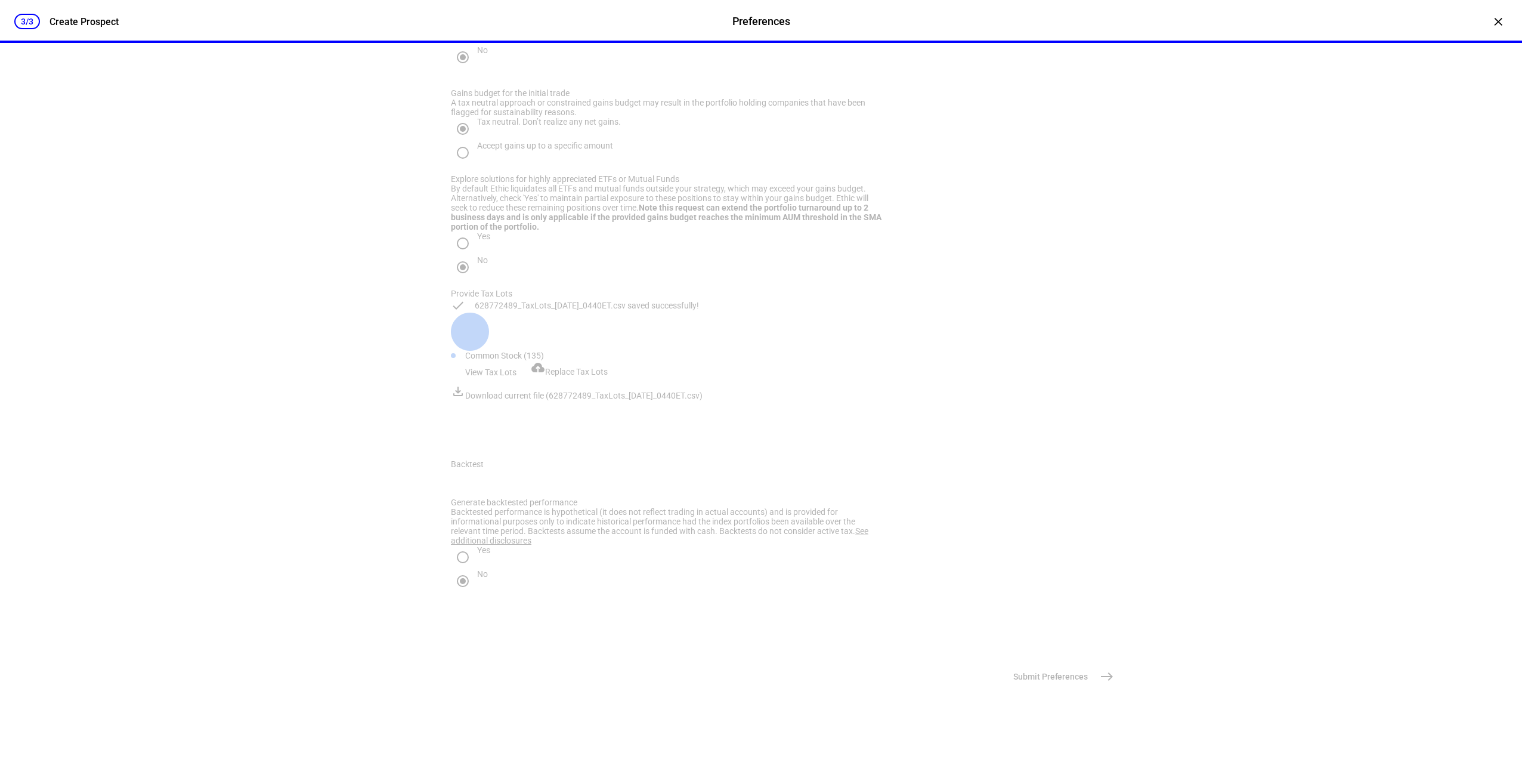
scroll to position [0, 0]
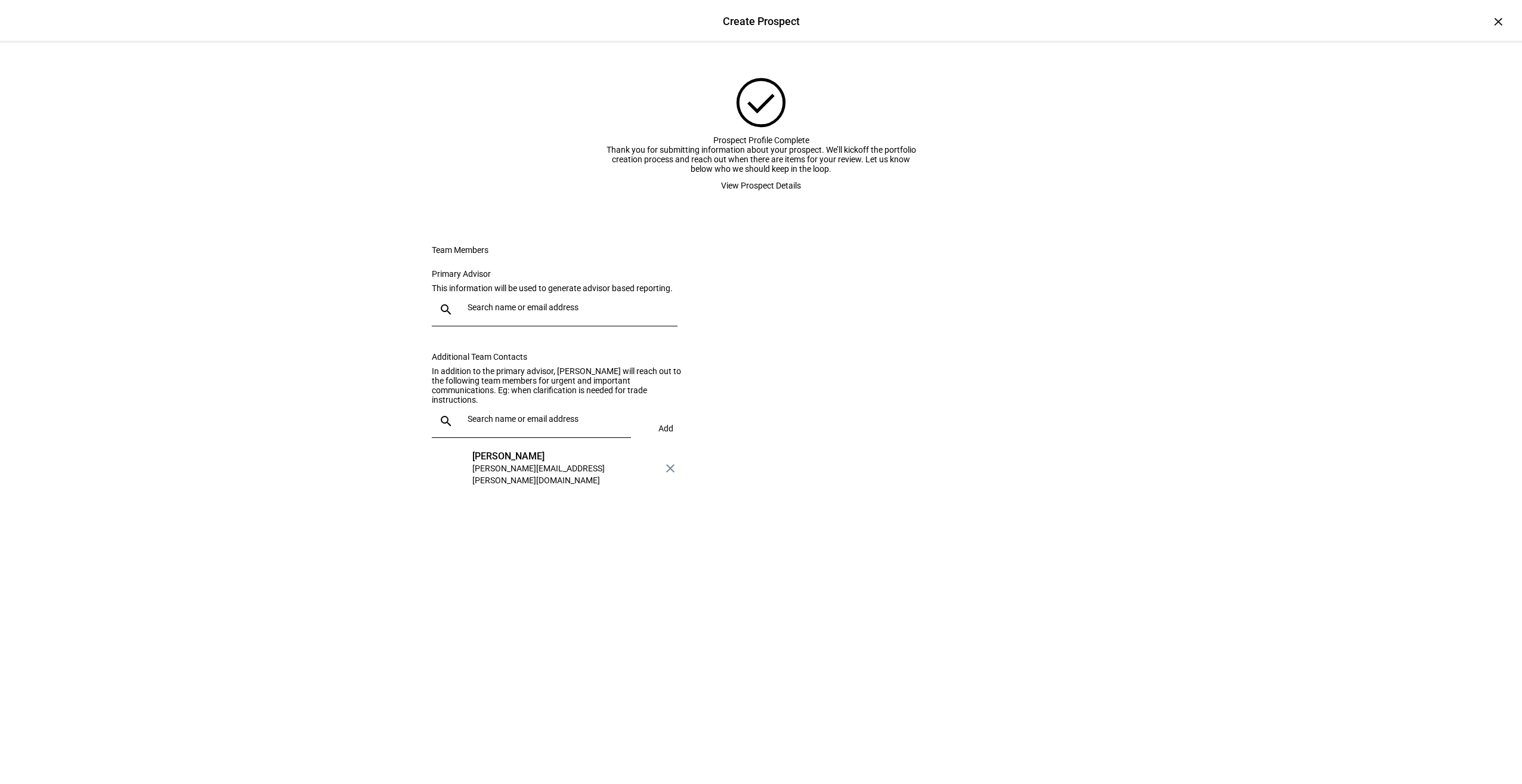
click at [494, 312] on input "text" at bounding box center [570, 307] width 205 height 9
type input "[PERSON_NAME]"
click at [578, 452] on mat-option "[PERSON_NAME] Ciprich [EMAIL_ADDRESS][PERSON_NAME][DOMAIN_NAME]" at bounding box center [553, 454] width 250 height 38
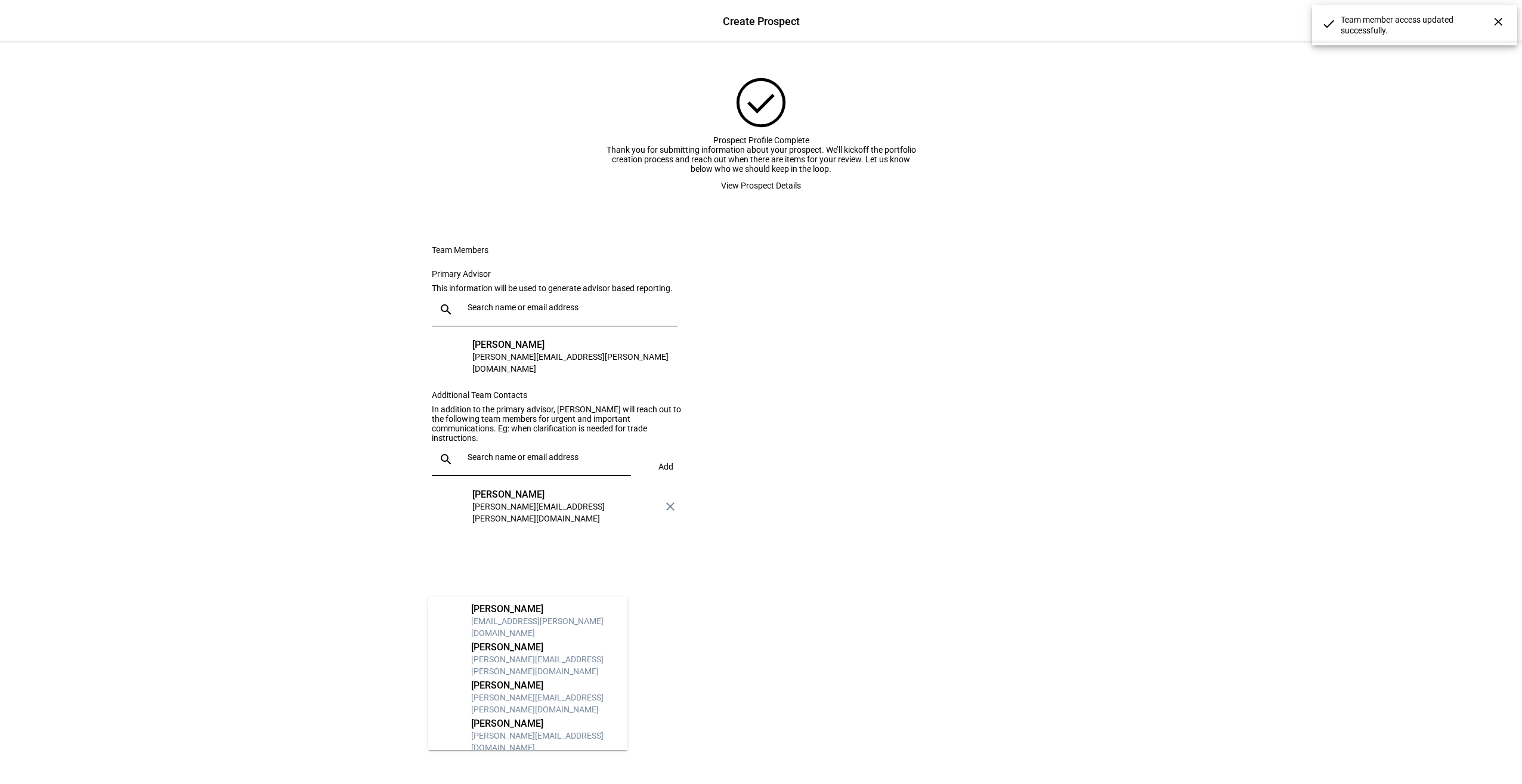
click at [514, 462] on input "text" at bounding box center [547, 456] width 158 height 9
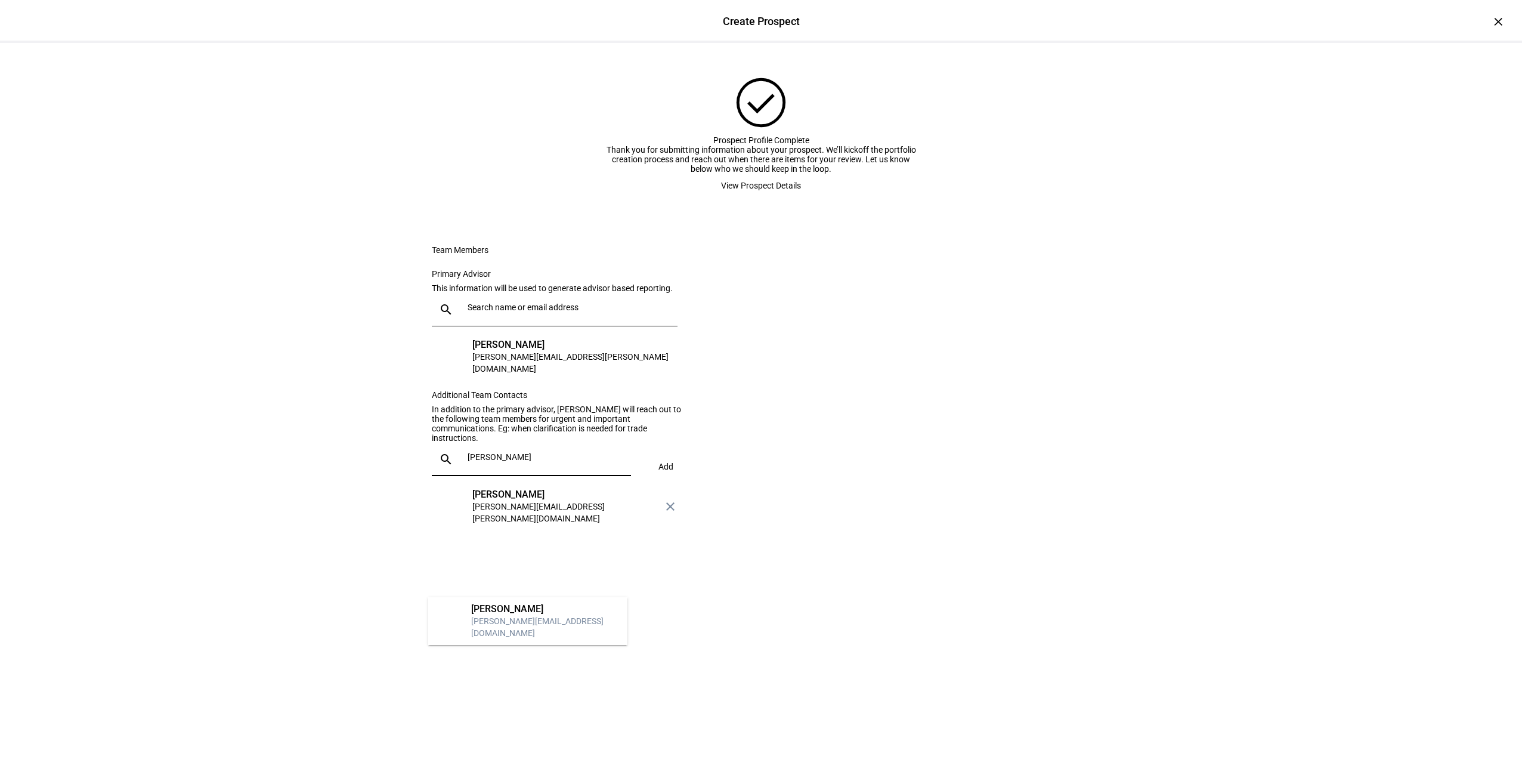
type input "[PERSON_NAME]"
click at [516, 610] on div "[PERSON_NAME]" at bounding box center [544, 608] width 146 height 12
click at [661, 471] on span "Add" at bounding box center [666, 467] width 15 height 9
click at [781, 198] on span "View Prospect Details" at bounding box center [761, 186] width 80 height 24
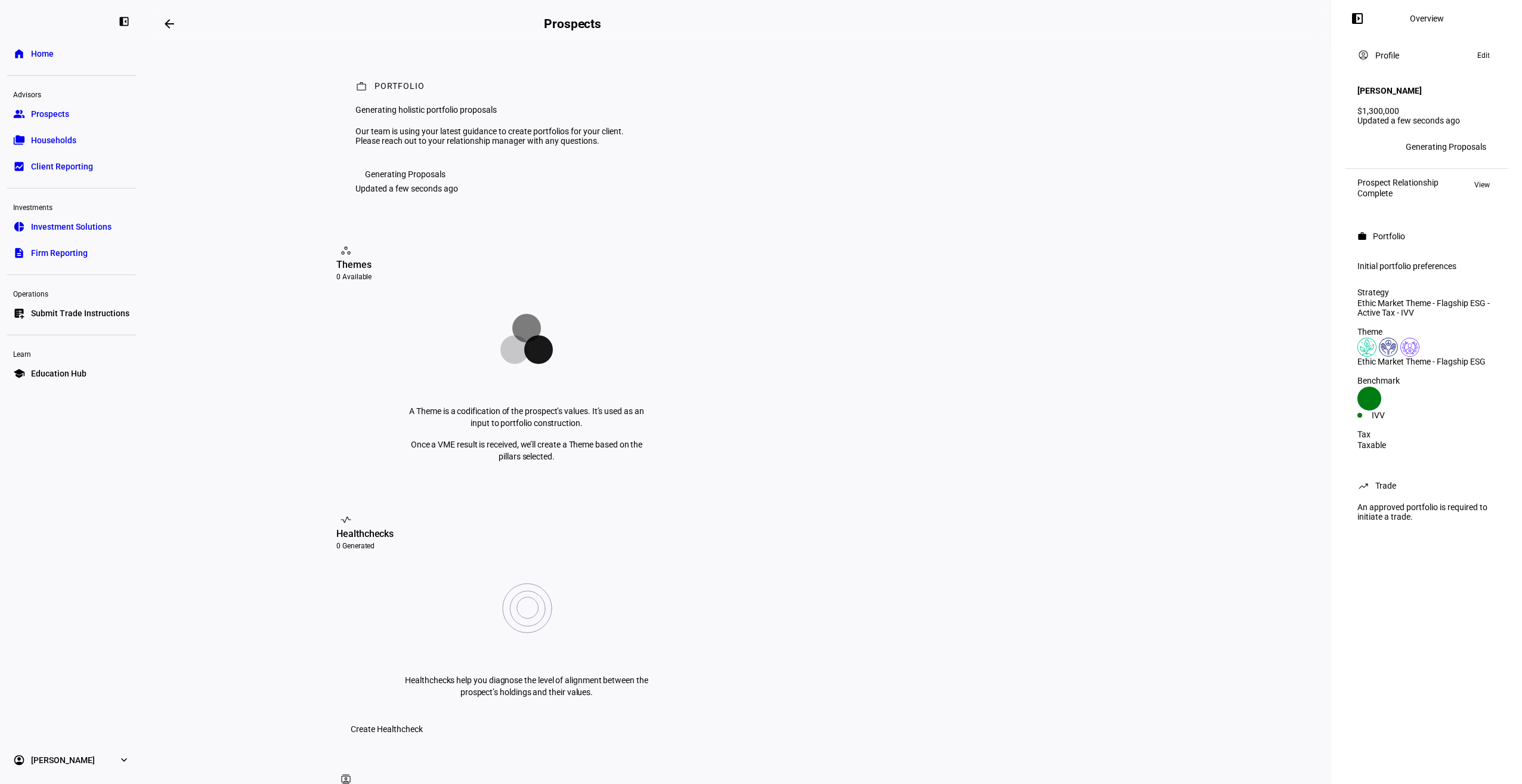
click at [47, 109] on span "Prospects" at bounding box center [50, 113] width 38 height 12
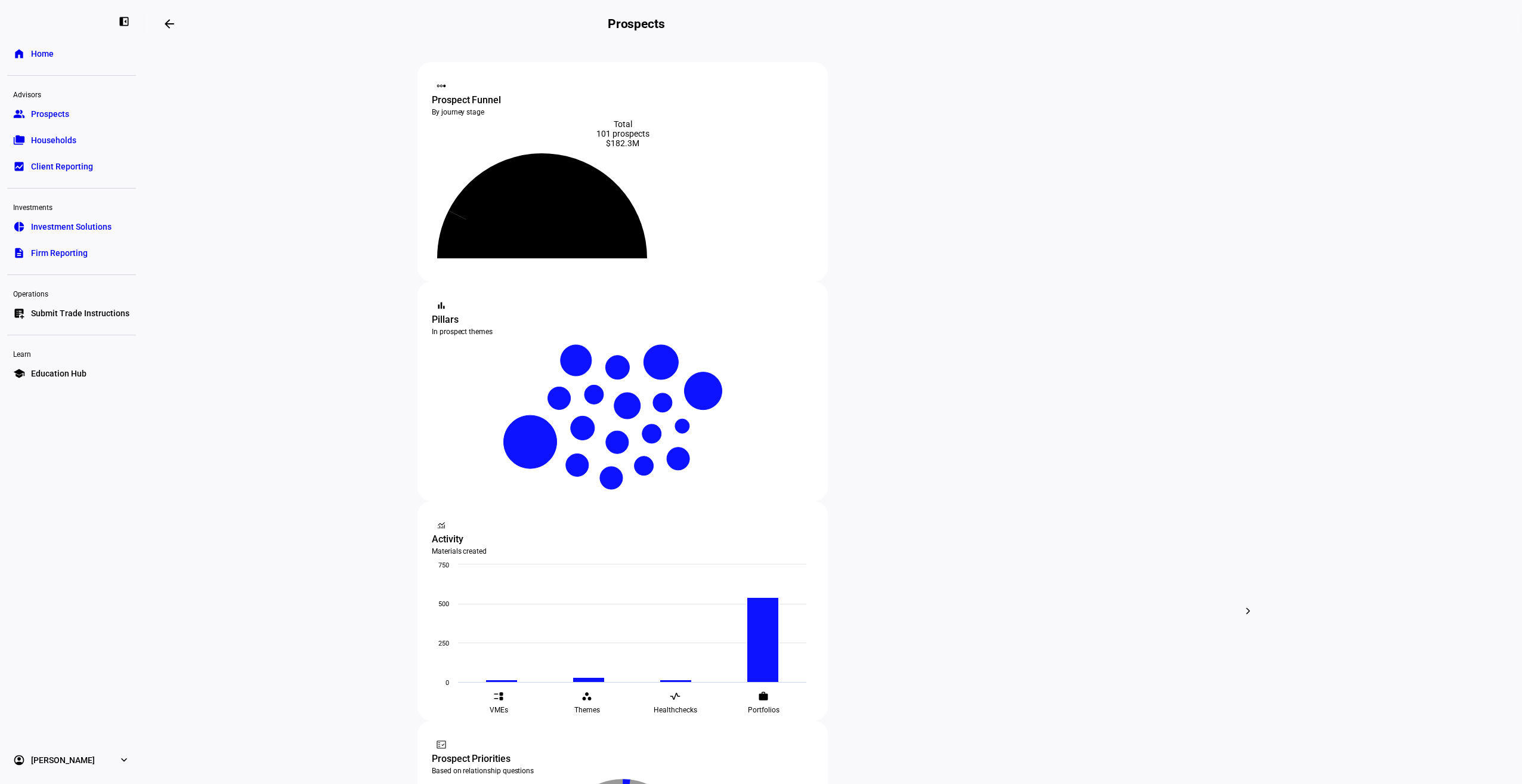
type input "[PERSON_NAME]"
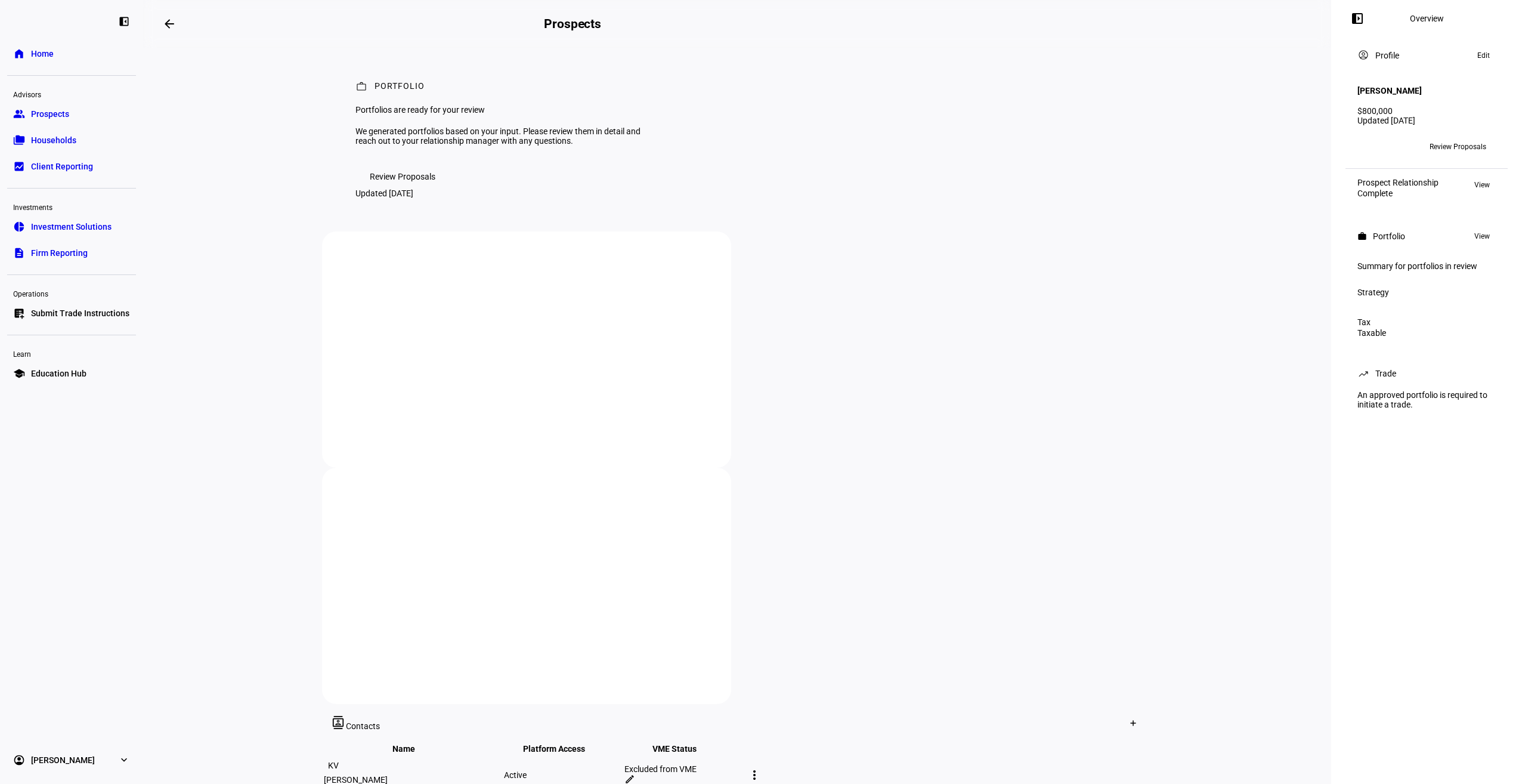
click at [1489, 52] on span "Edit" at bounding box center [1484, 56] width 13 height 15
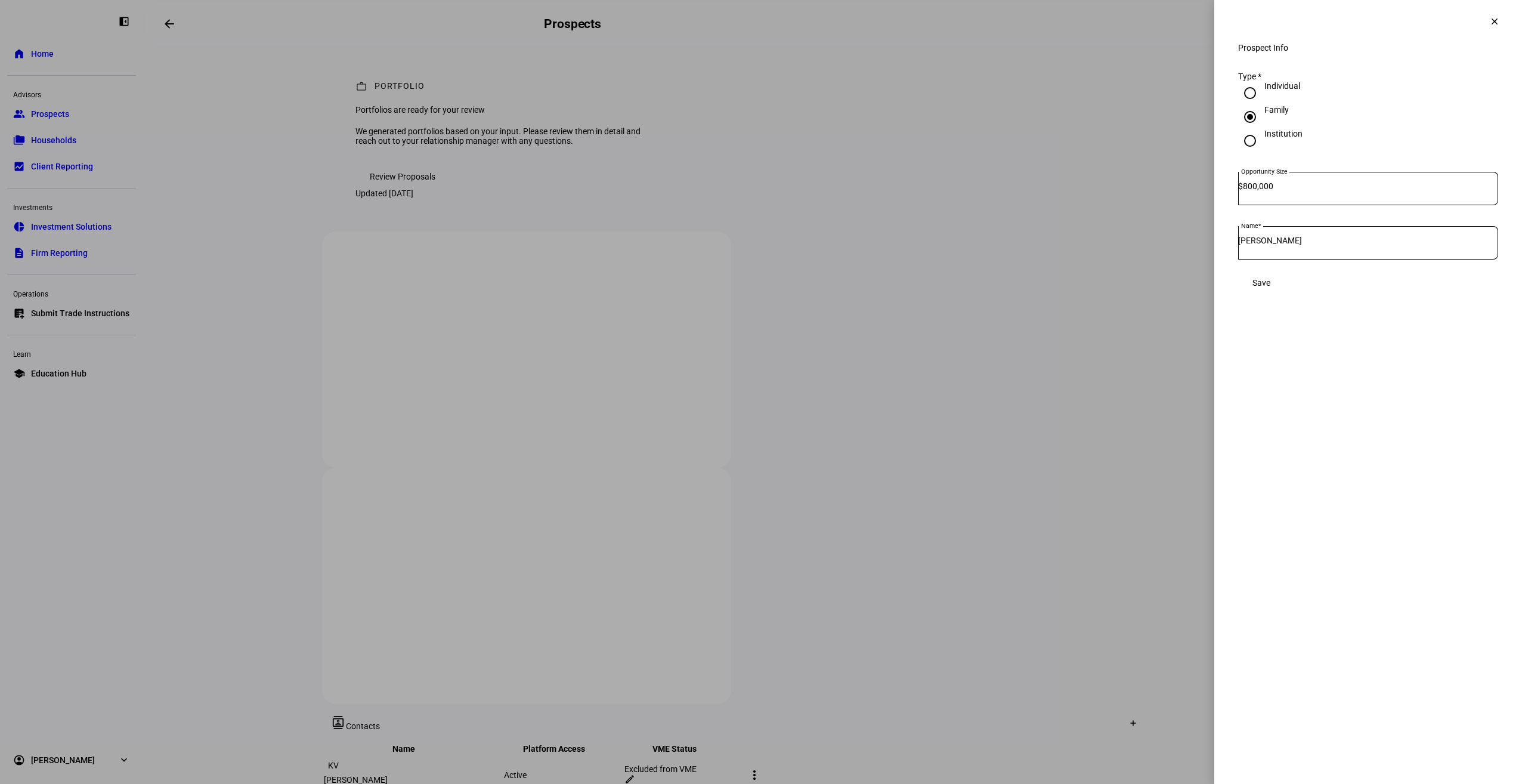
click at [1490, 19] on mat-icon "clear" at bounding box center [1495, 22] width 11 height 11
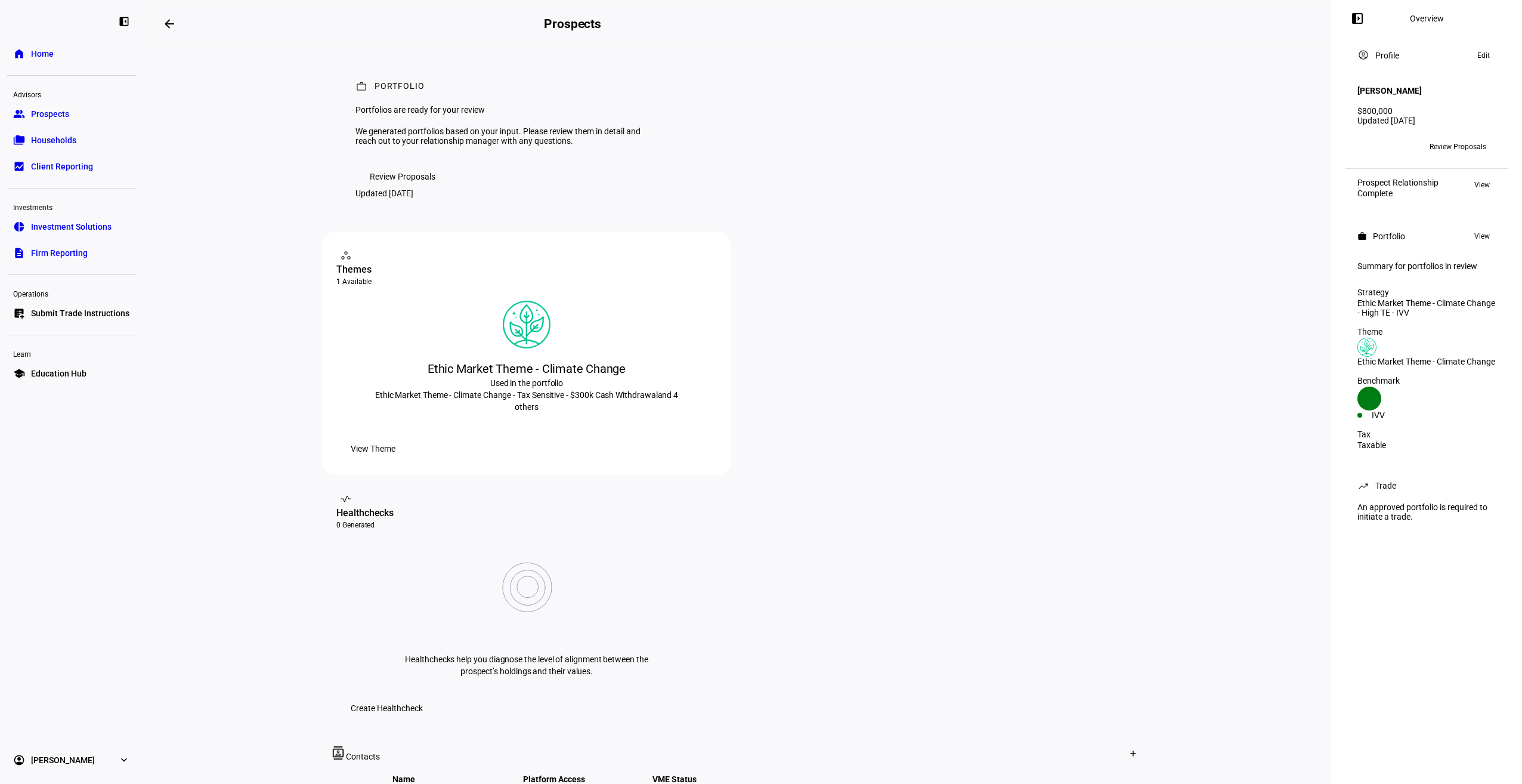
click at [431, 189] on span "Review Proposals" at bounding box center [402, 177] width 65 height 24
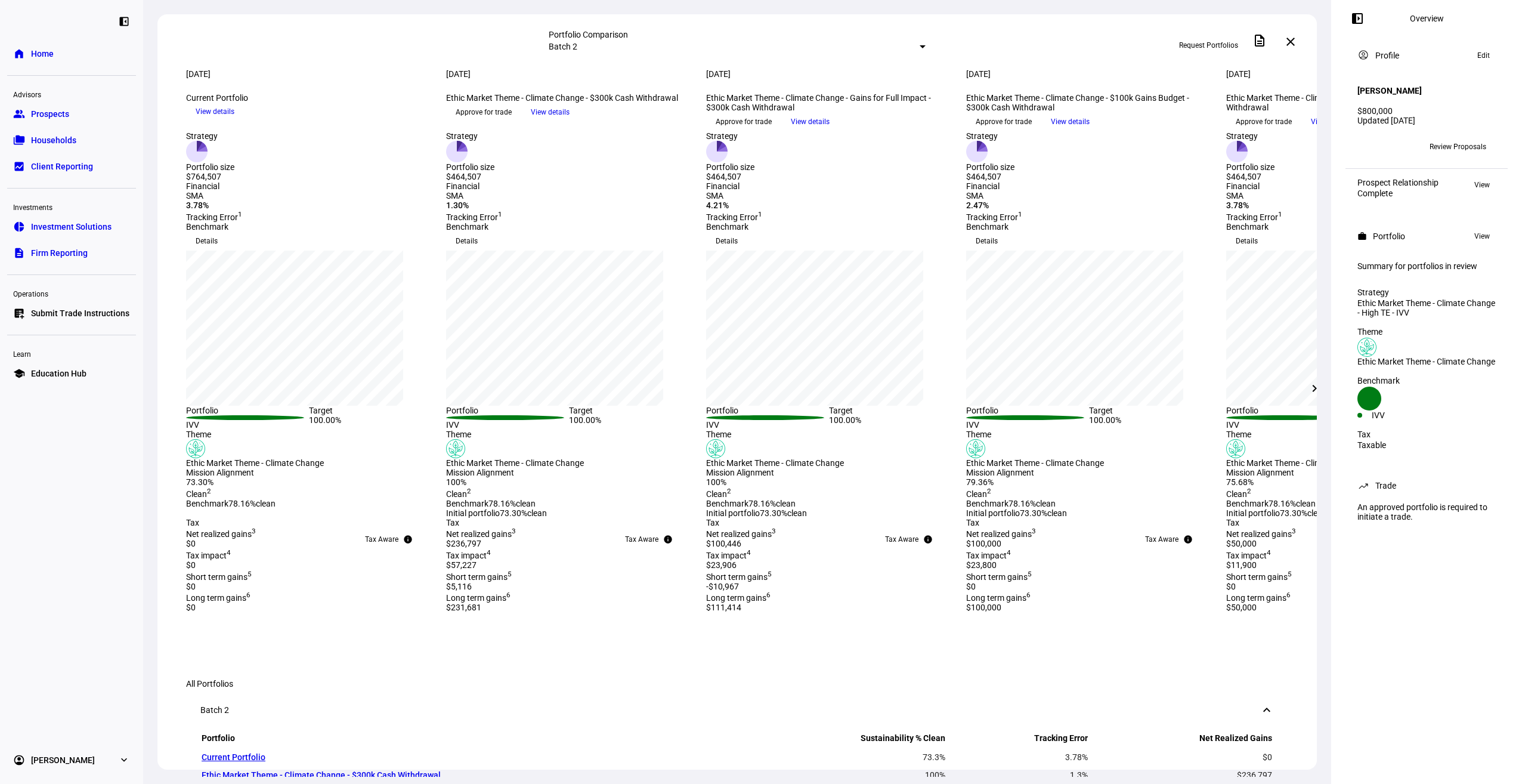
click at [1221, 43] on span "Request Portfolios" at bounding box center [1209, 45] width 59 height 19
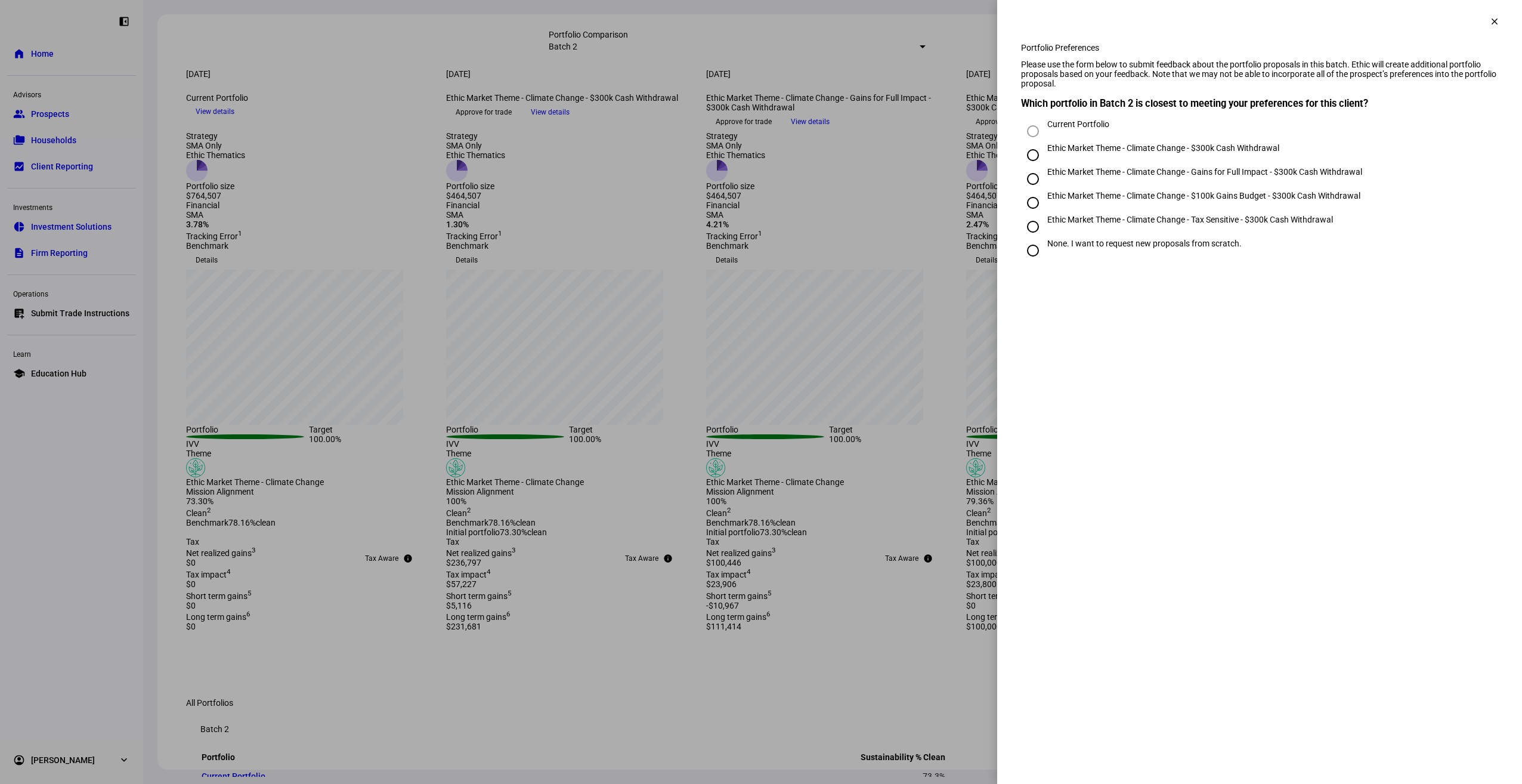
click at [1181, 248] on div "None. I want to request new proposals from scratch." at bounding box center [1144, 243] width 194 height 9
click at [1045, 260] on input "None. I want to request new proposals from scratch." at bounding box center [1033, 250] width 24 height 24
radio input "true"
click at [1122, 336] on div "Ethic Market Theme" at bounding box center [1098, 331] width 125 height 9
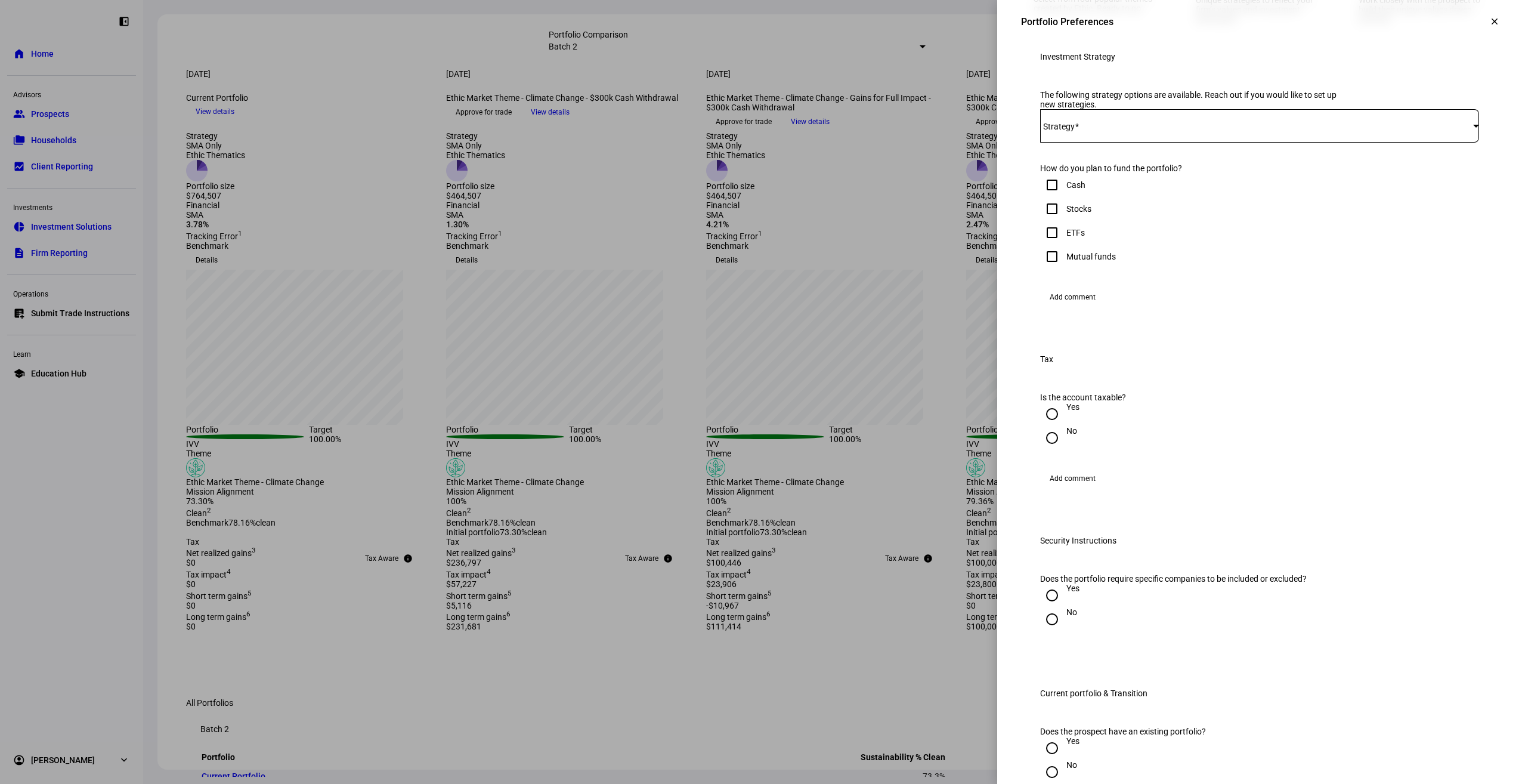
scroll to position [283, 0]
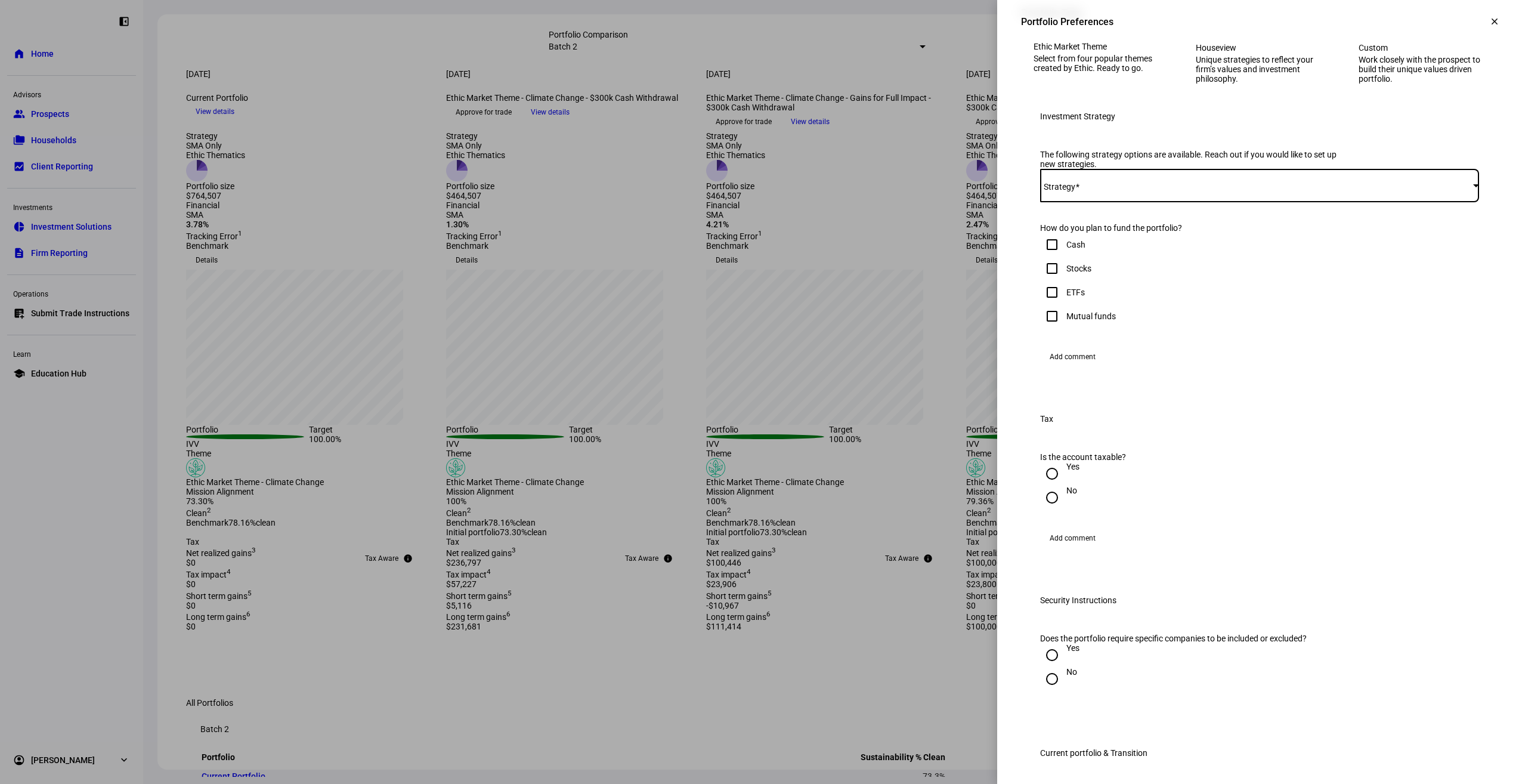
click at [1105, 190] on span at bounding box center [1256, 185] width 433 height 9
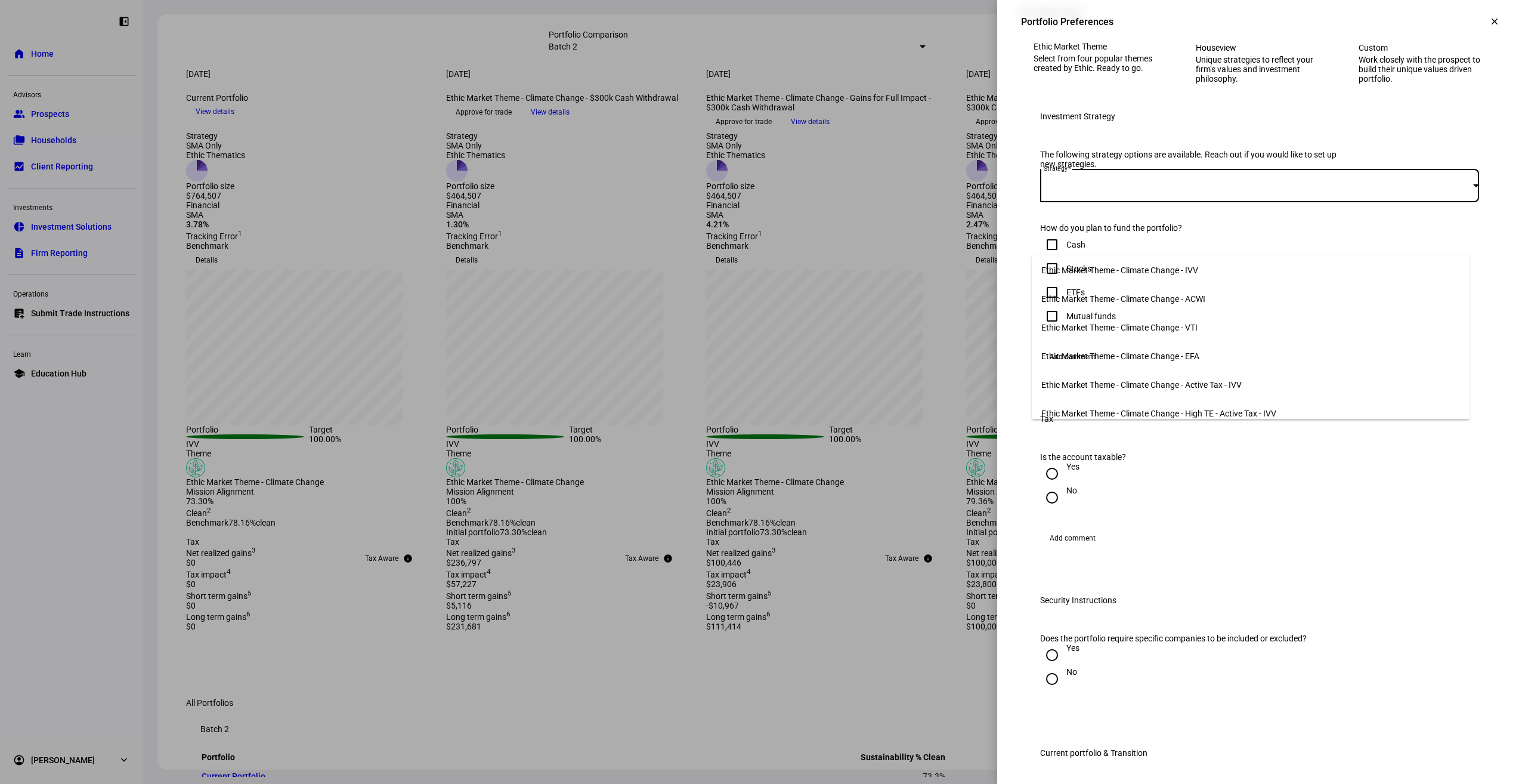
scroll to position [666, 0]
click at [1245, 405] on span "Ethic Market Theme - Climate Change - High TE - Active Tax - IVV" at bounding box center [1159, 409] width 235 height 9
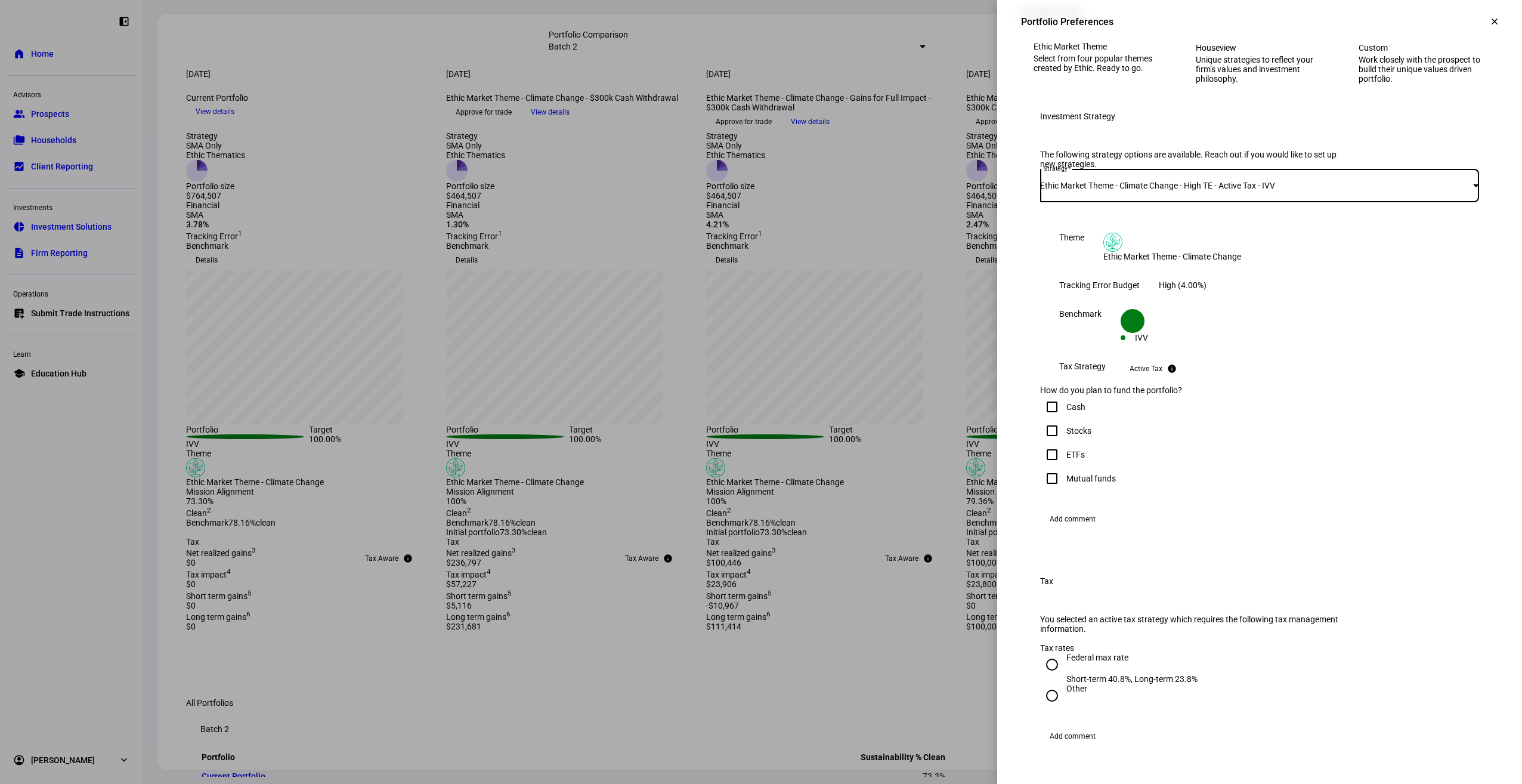
click at [1275, 190] on span "Ethic Market Theme - Climate Change - High TE - Active Tax - IVV" at bounding box center [1157, 185] width 235 height 9
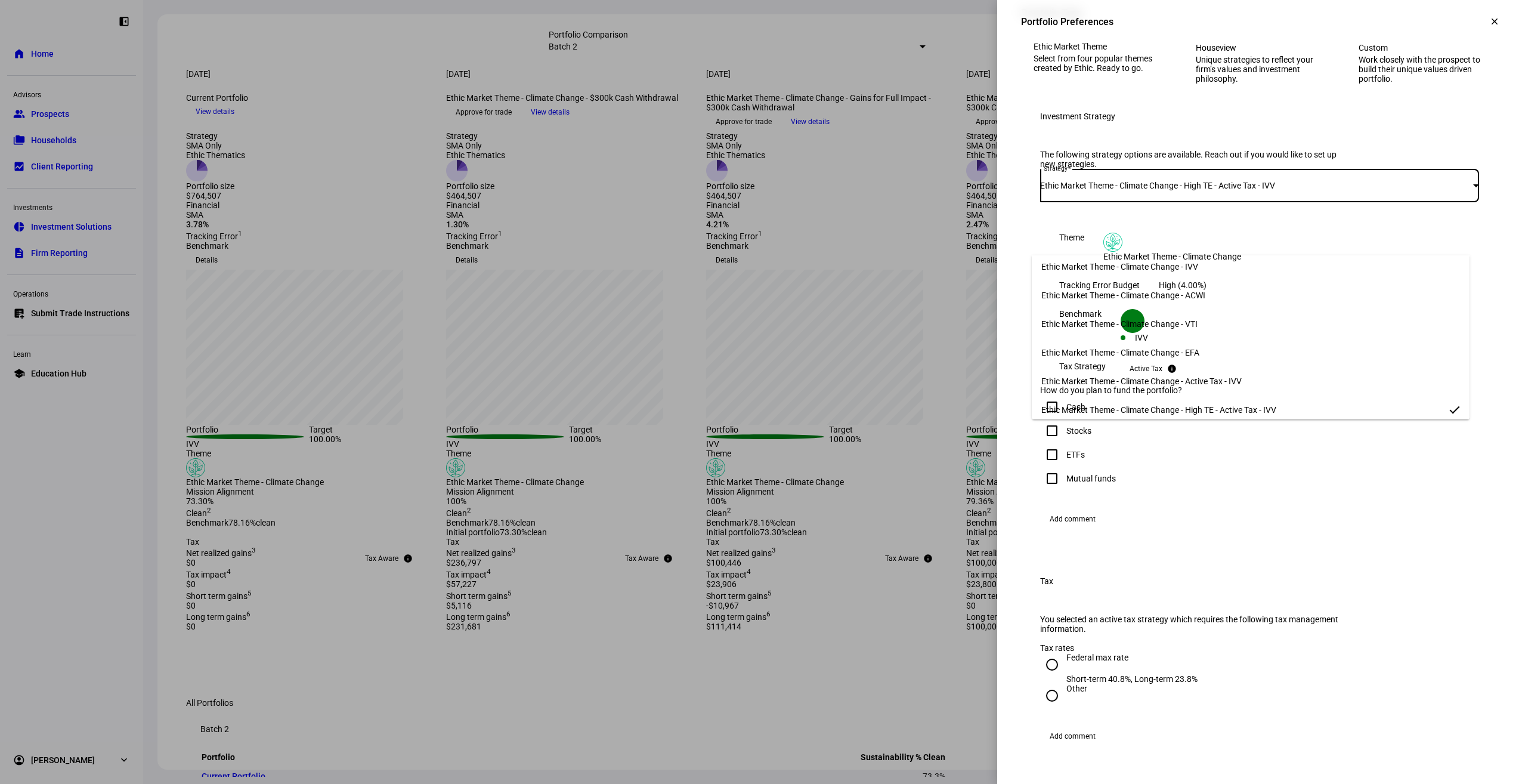
click at [1207, 381] on span "Ethic Market Theme - Climate Change - Active Tax - IVV" at bounding box center [1142, 381] width 201 height 9
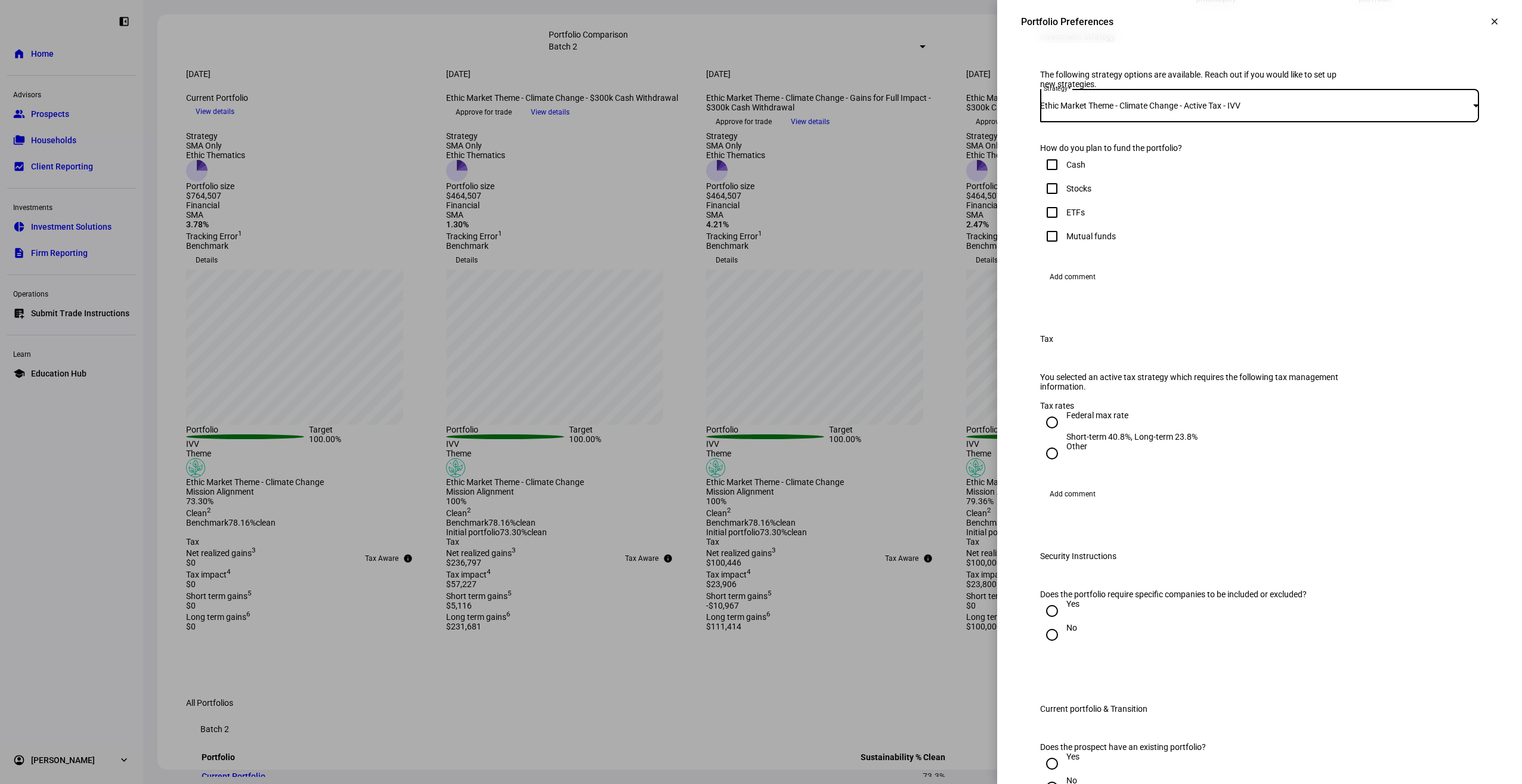
scroll to position [378, 0]
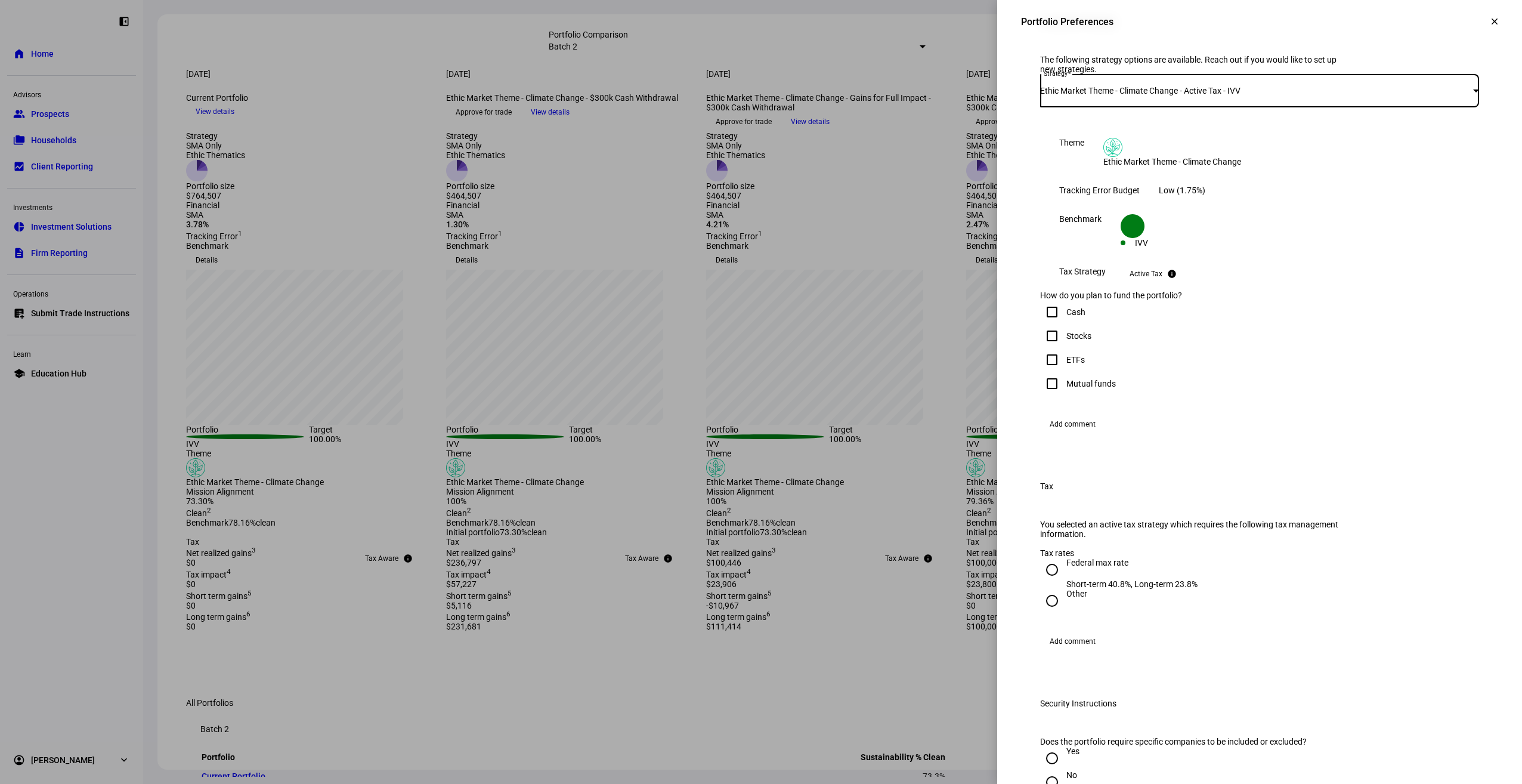
click at [1067, 340] on div "Stocks" at bounding box center [1078, 336] width 25 height 9
click at [1064, 348] on input "Stocks" at bounding box center [1052, 336] width 24 height 24
checkbox input "true"
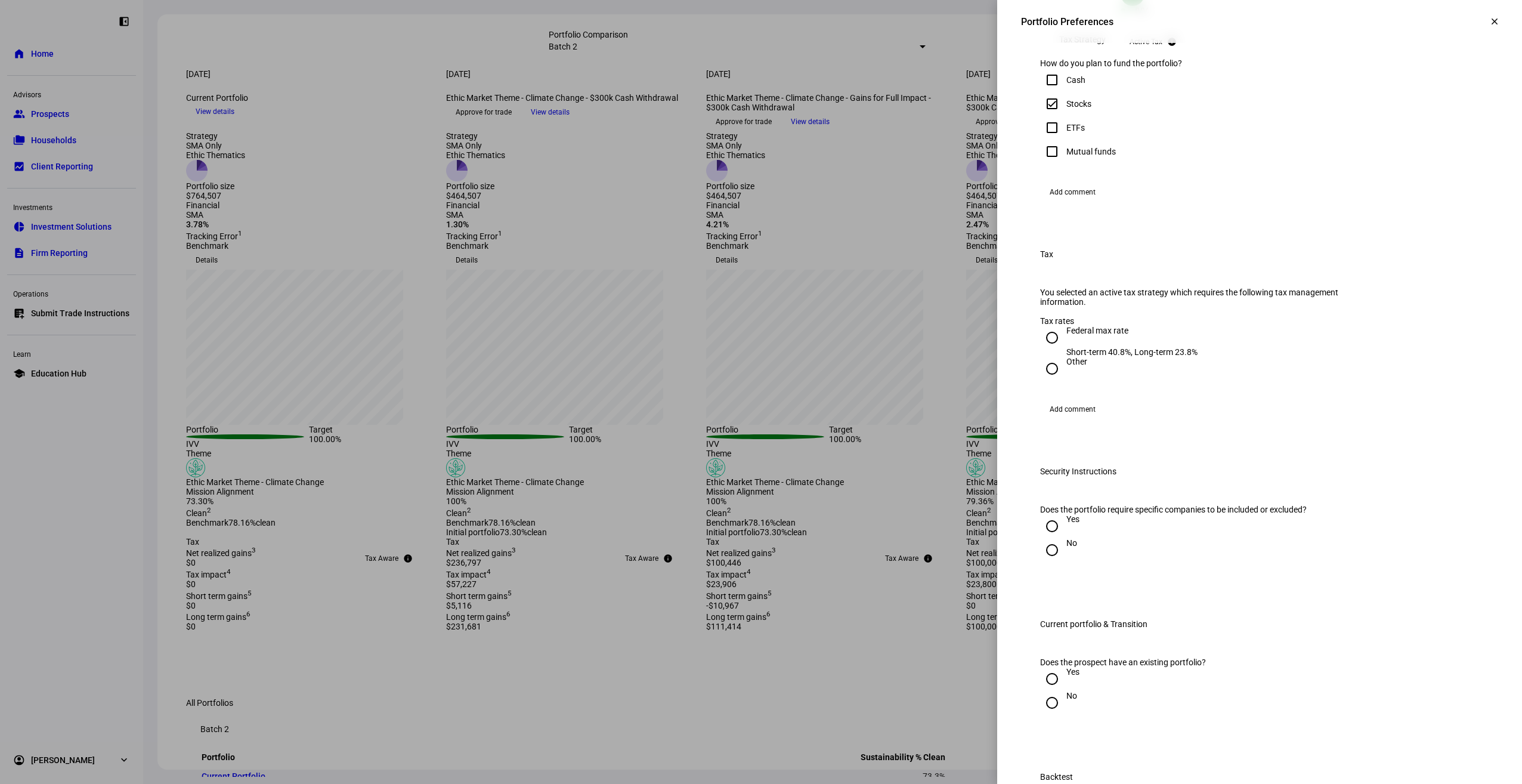
scroll to position [673, 0]
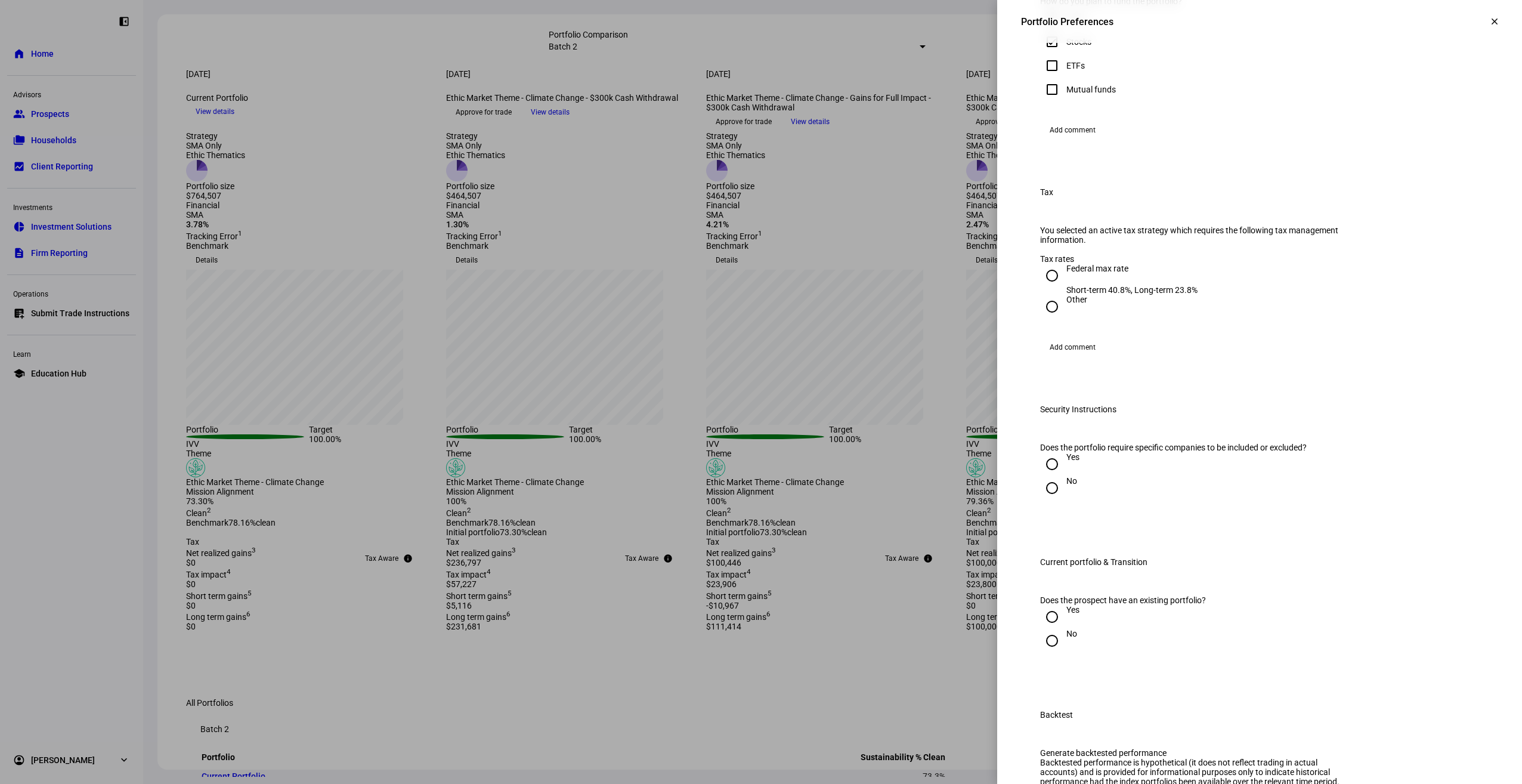
click at [1080, 273] on div "Federal max rate" at bounding box center [1132, 269] width 132 height 9
click at [1064, 287] on input "Federal max rate Short-term 40.8%, Long-term 23.8%" at bounding box center [1052, 276] width 24 height 24
radio input "true"
click at [1049, 500] on input "No" at bounding box center [1052, 488] width 24 height 24
radio input "true"
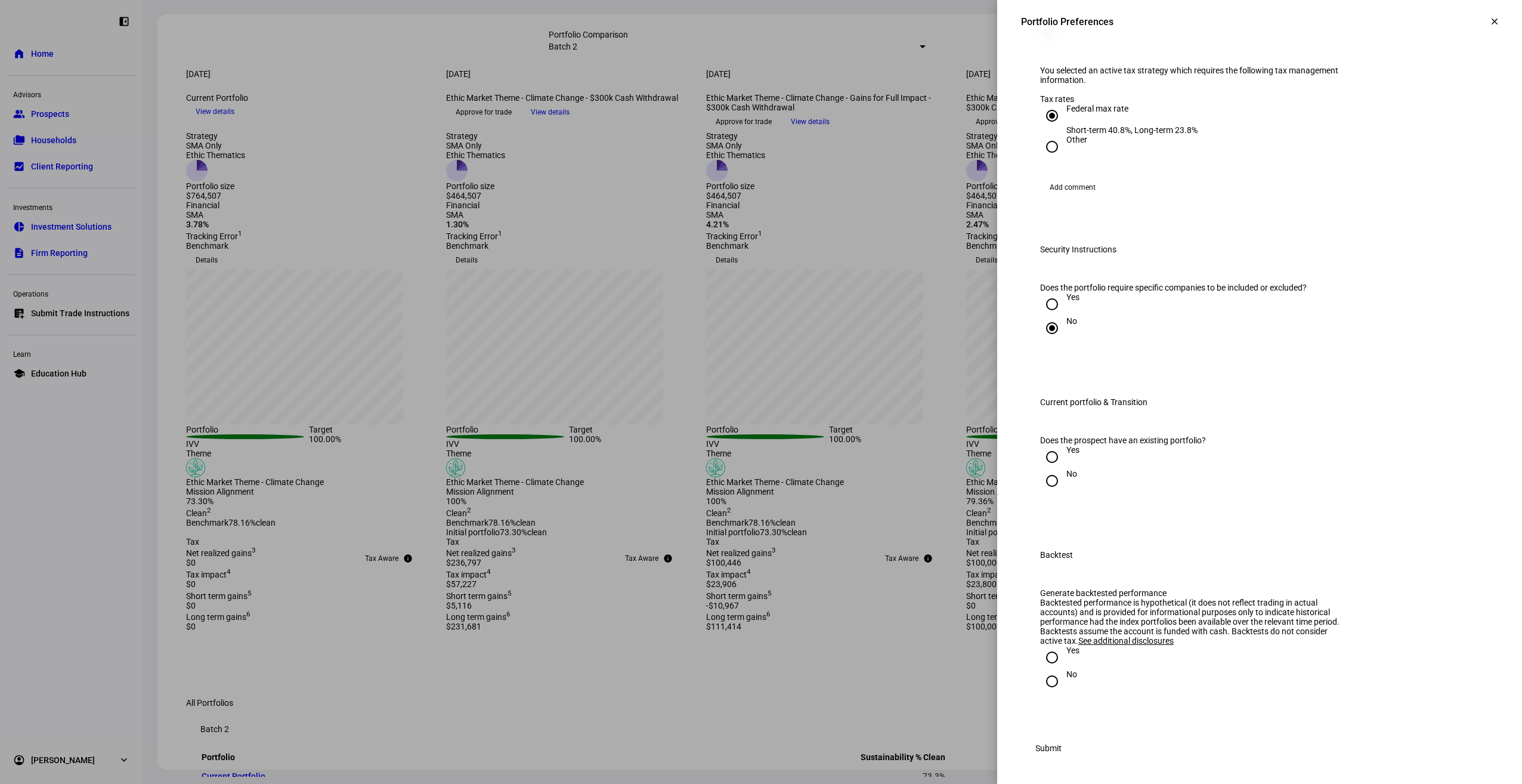
scroll to position [987, 0]
click at [1067, 447] on div "Yes" at bounding box center [1073, 455] width 13 height 21
click at [1058, 447] on input "Yes" at bounding box center [1052, 457] width 24 height 24
radio input "true"
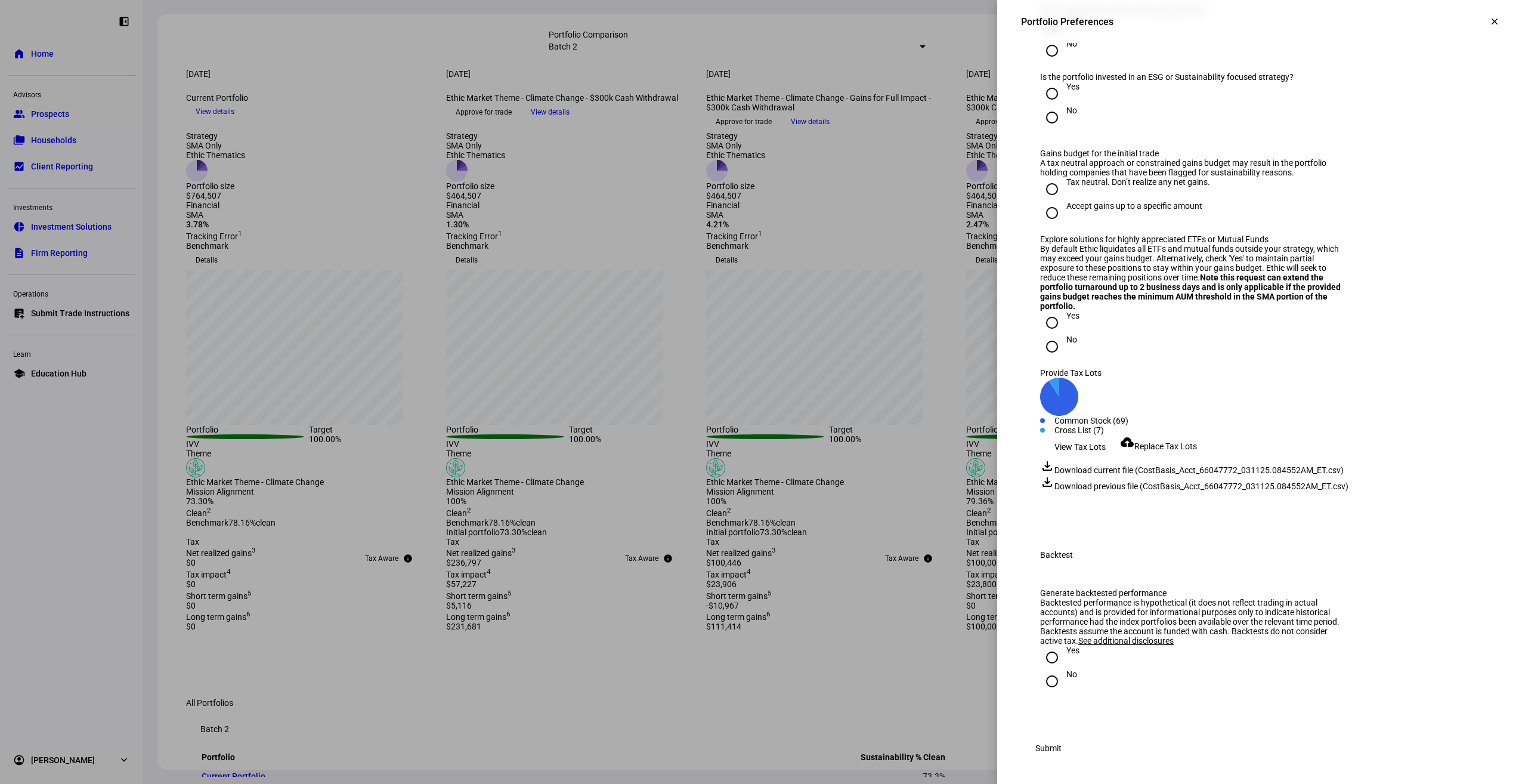
scroll to position [1271, 0]
click at [1067, 211] on div "Accept gains up to a specific amount" at bounding box center [1135, 205] width 136 height 9
click at [1057, 225] on input "Accept gains up to a specific amount" at bounding box center [1052, 213] width 24 height 24
radio input "true"
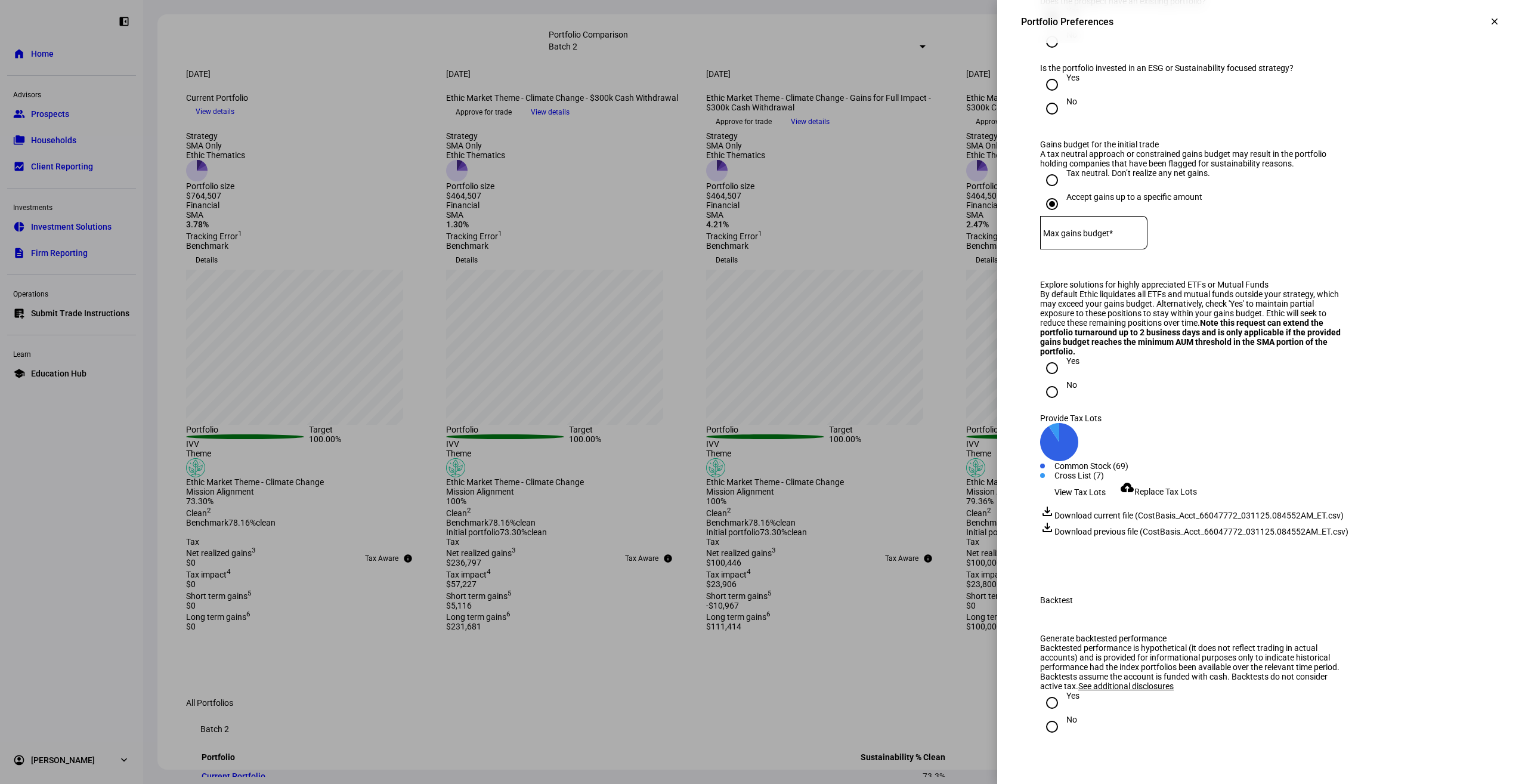
click at [1055, 123] on div at bounding box center [1052, 108] width 29 height 29
radio input "true"
click at [1114, 249] on div at bounding box center [1093, 233] width 108 height 33
type input "100,000"
click at [1052, 404] on input "No" at bounding box center [1052, 392] width 24 height 24
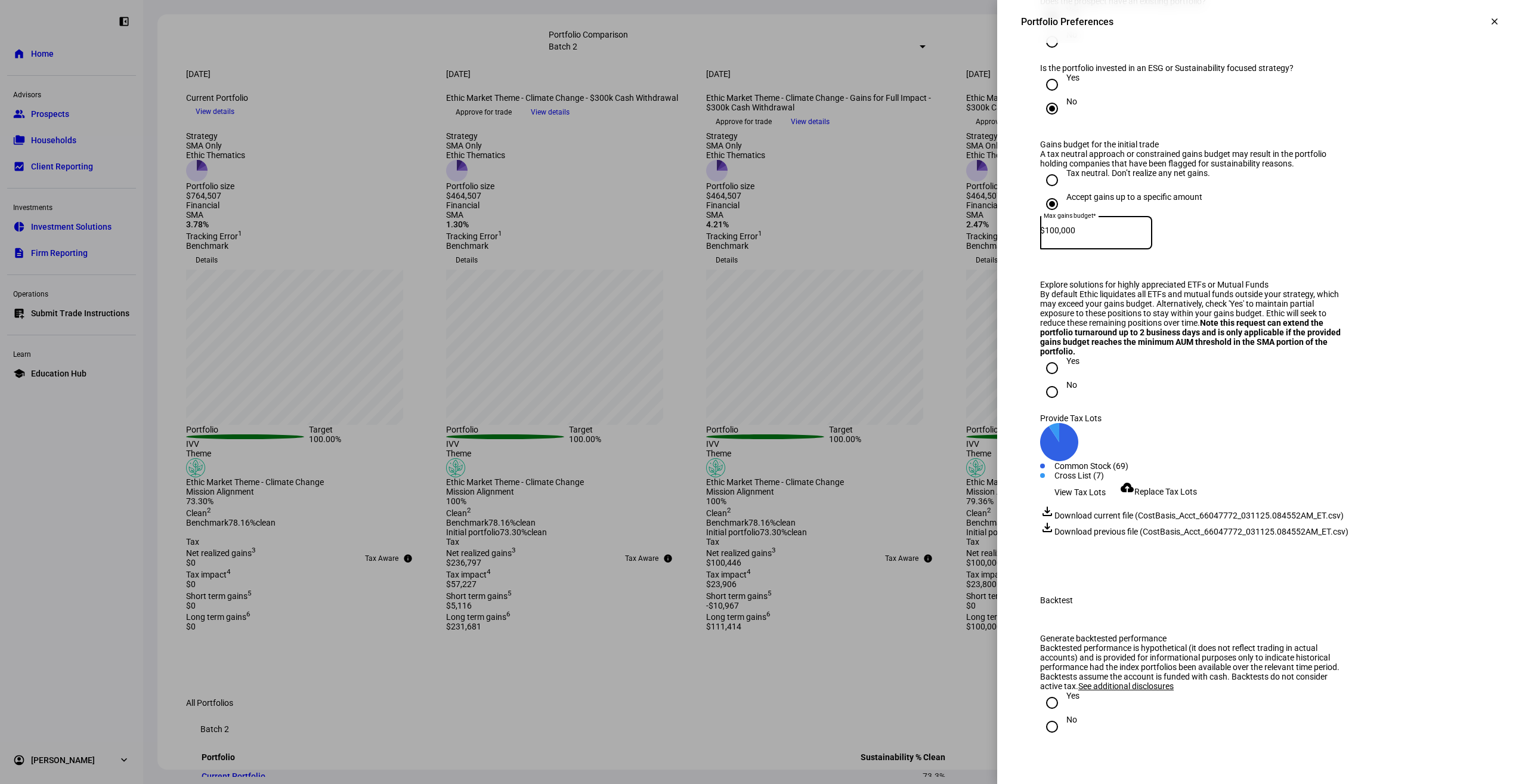
radio input "true"
drag, startPoint x: 1513, startPoint y: 514, endPoint x: 1518, endPoint y: 596, distance: 82.2
click at [1518, 596] on eth-side-overlay-container "Portfolio Preferences clear Portfolio Preferences Please use the form below to …" at bounding box center [1260, 392] width 525 height 784
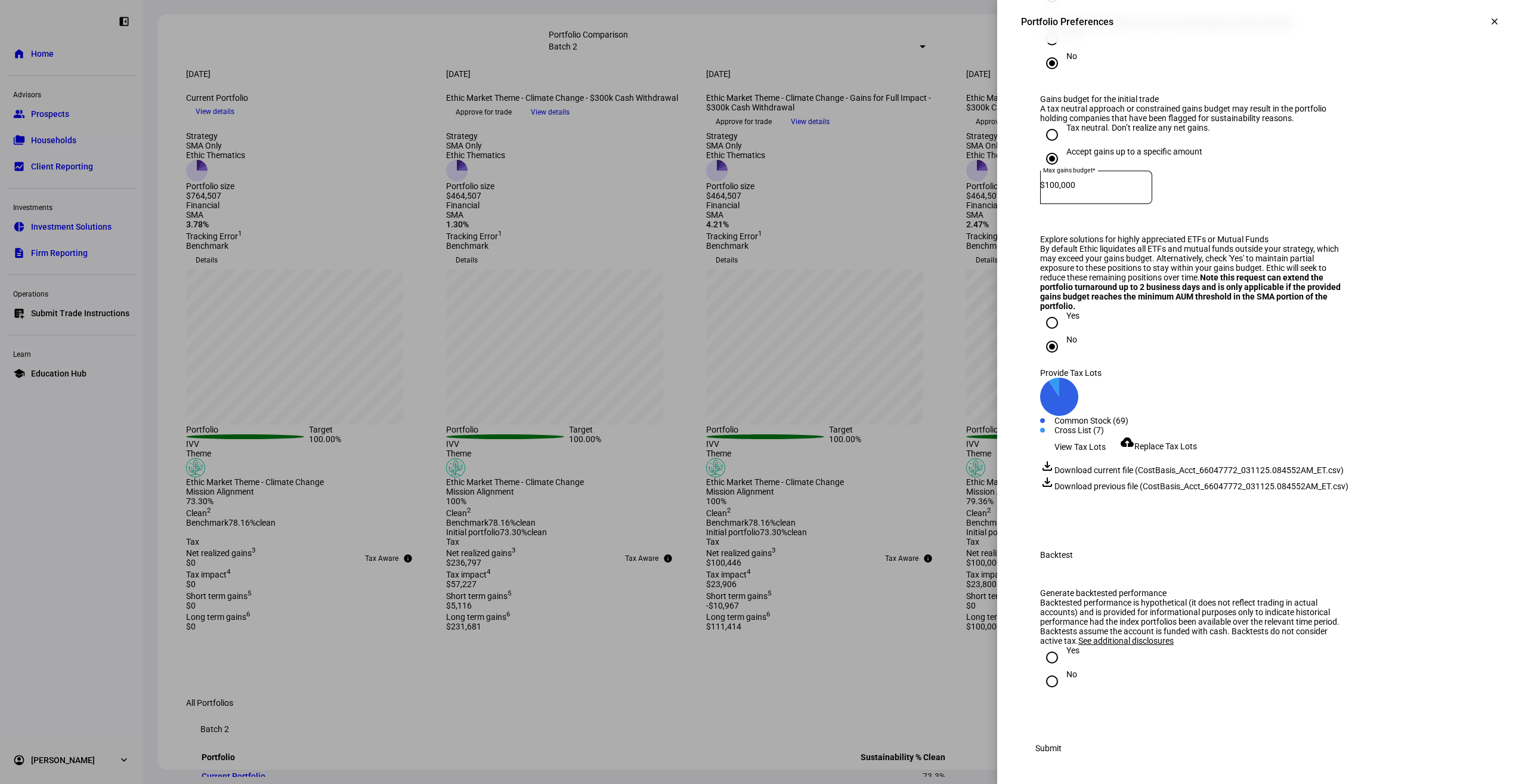
scroll to position [1569, 0]
click at [1048, 683] on input "No" at bounding box center [1052, 681] width 24 height 24
radio input "true"
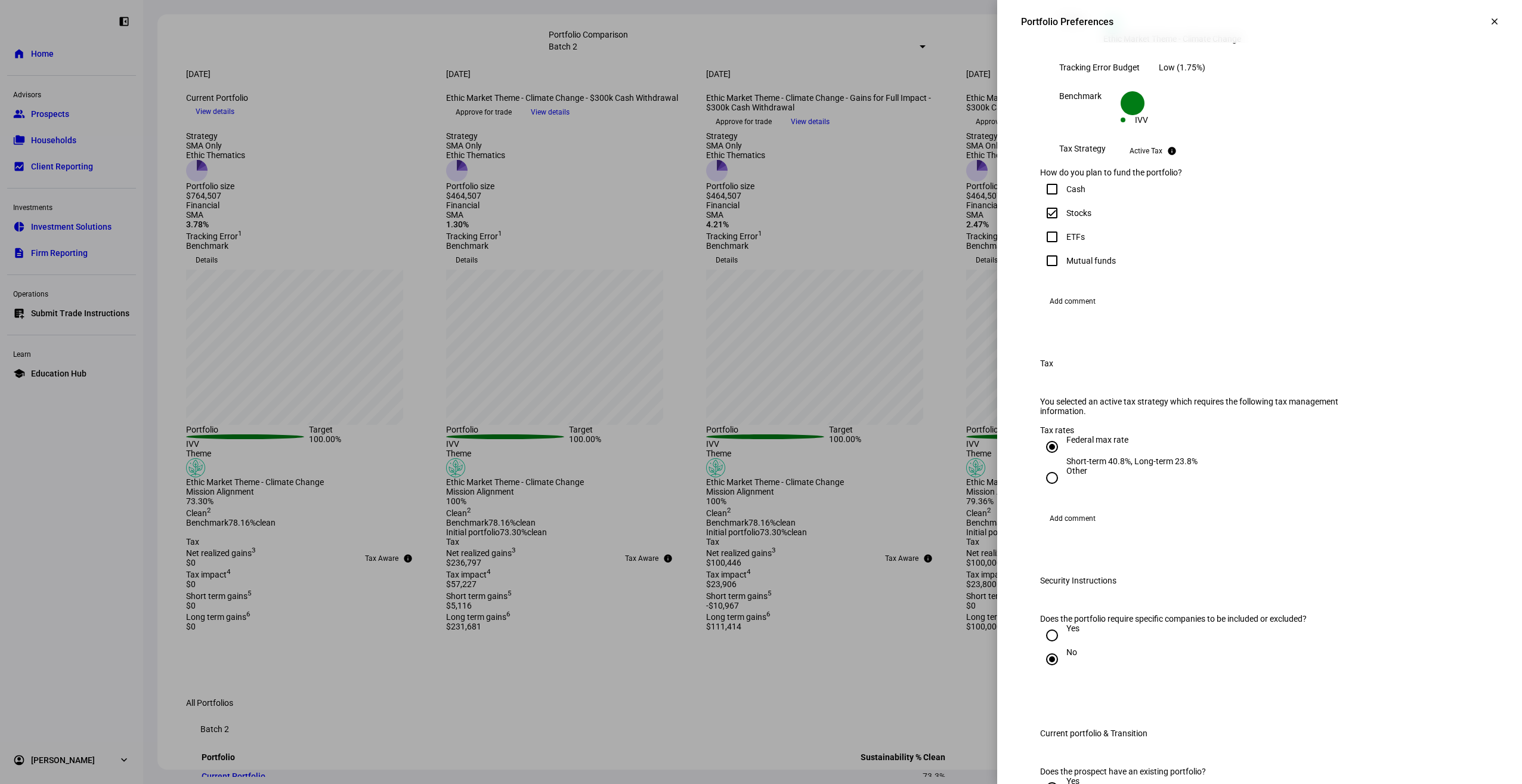
scroll to position [469, 0]
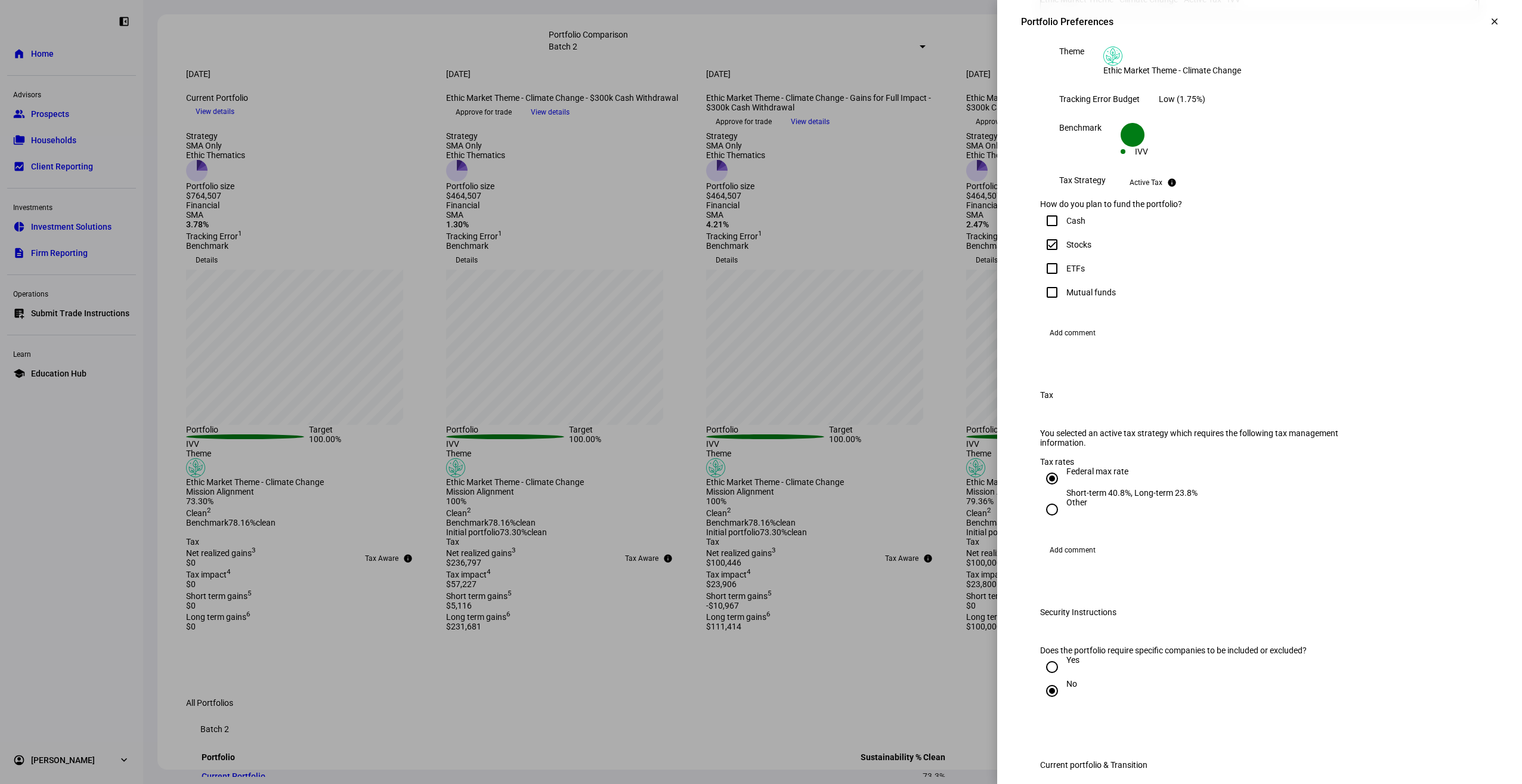
click at [1062, 342] on span "Add comment" at bounding box center [1073, 332] width 46 height 19
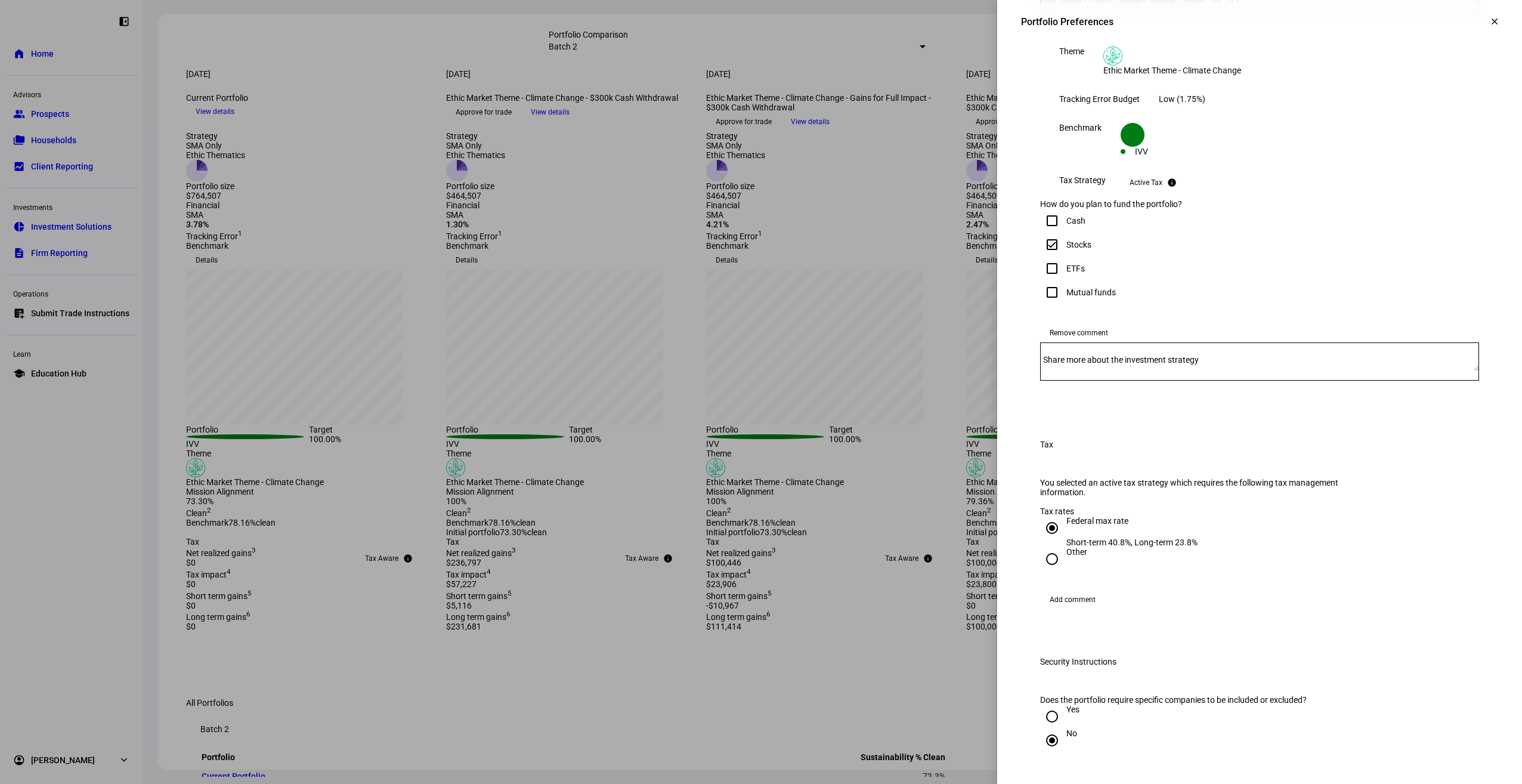
click at [1066, 381] on div at bounding box center [1259, 361] width 439 height 38
click at [1156, 371] on textarea "The prospect has reengaged and would essentially like to see a refreshed analys…" at bounding box center [1259, 361] width 439 height 19
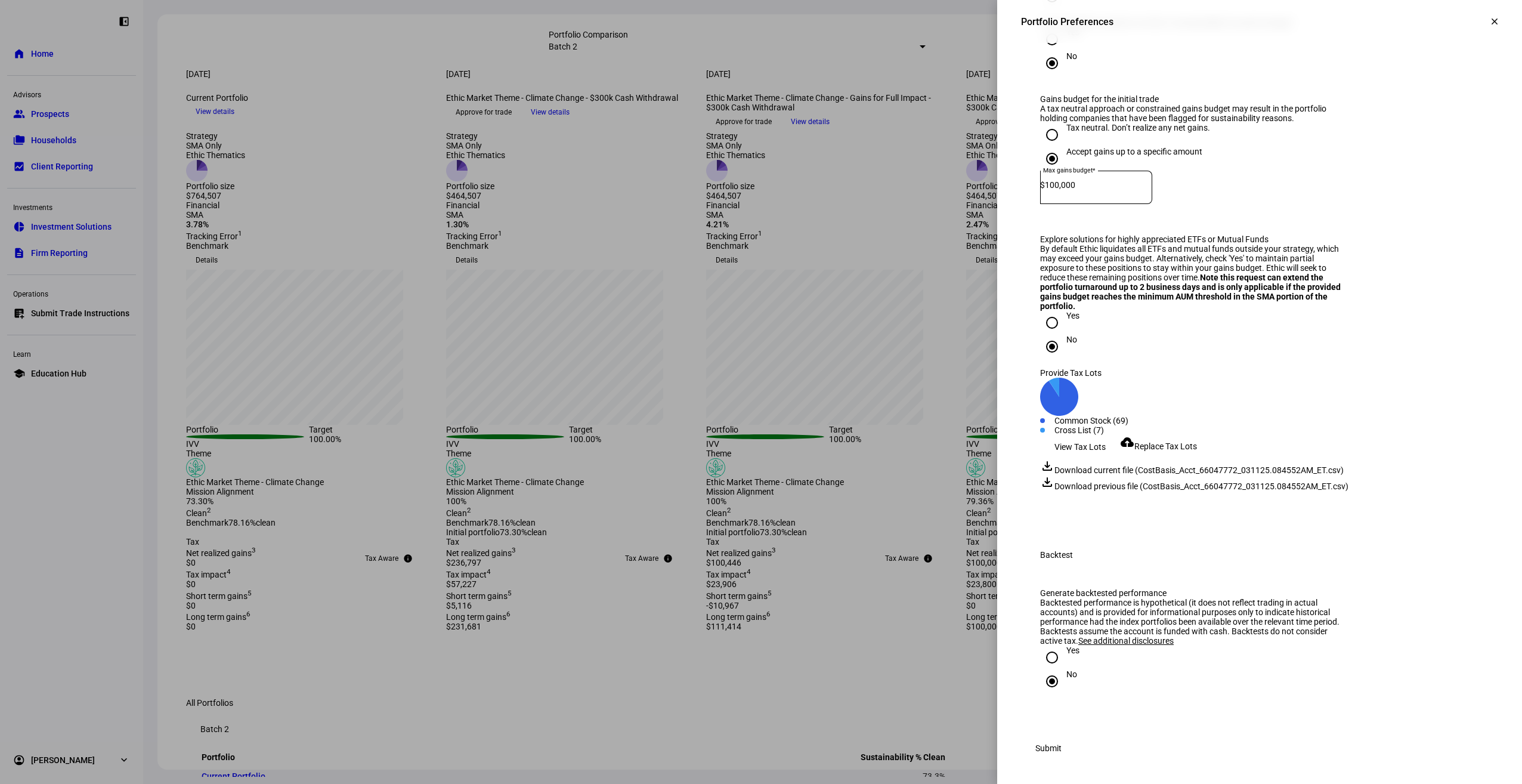
scroll to position [1629, 0]
type textarea "The prospect has reengaged and would essentially like to see a refreshed analys…"
click at [1062, 748] on span "Submit" at bounding box center [1048, 748] width 27 height 24
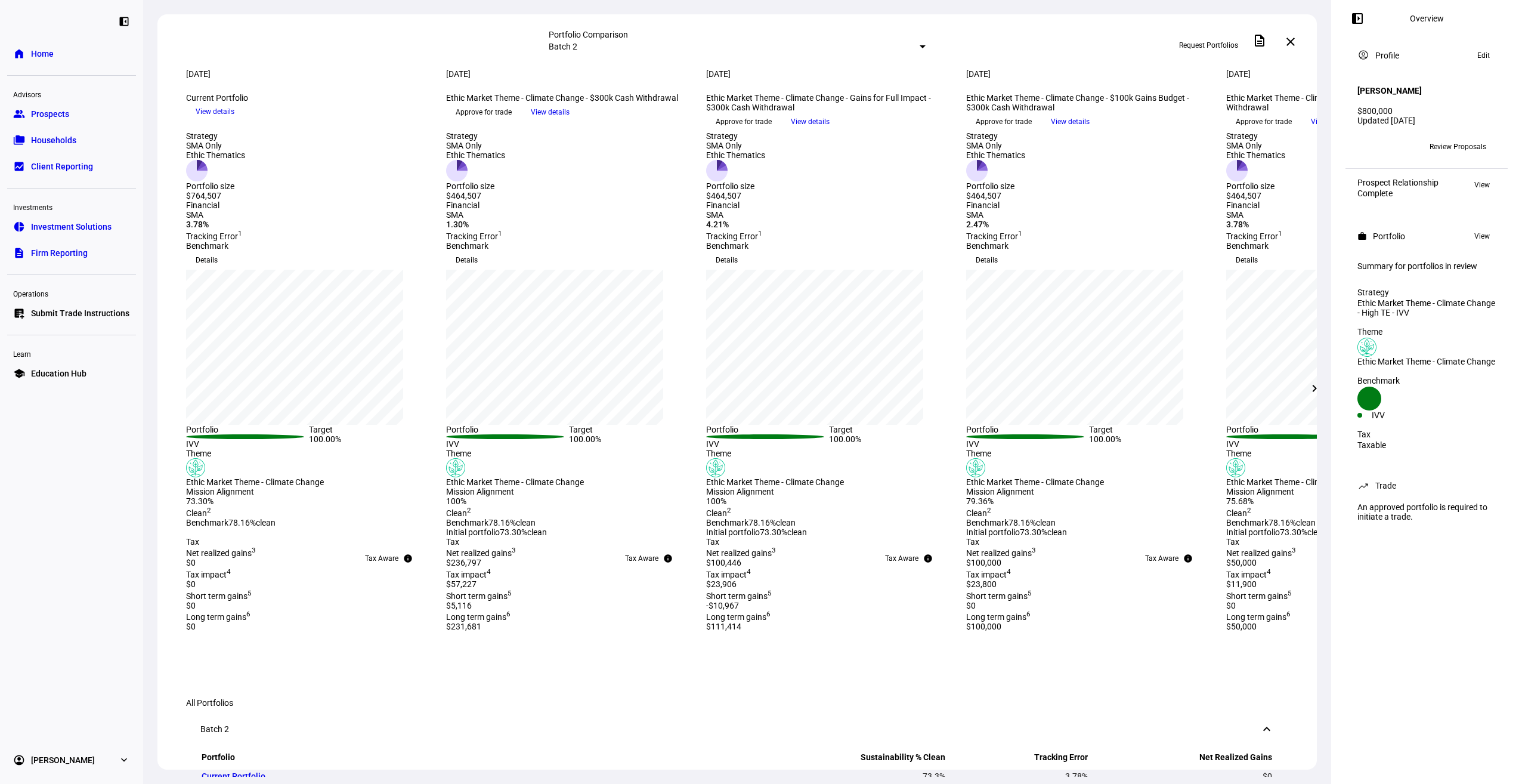
click at [1474, 140] on span "Review Proposals" at bounding box center [1459, 146] width 57 height 19
